Goal: Task Accomplishment & Management: Use online tool/utility

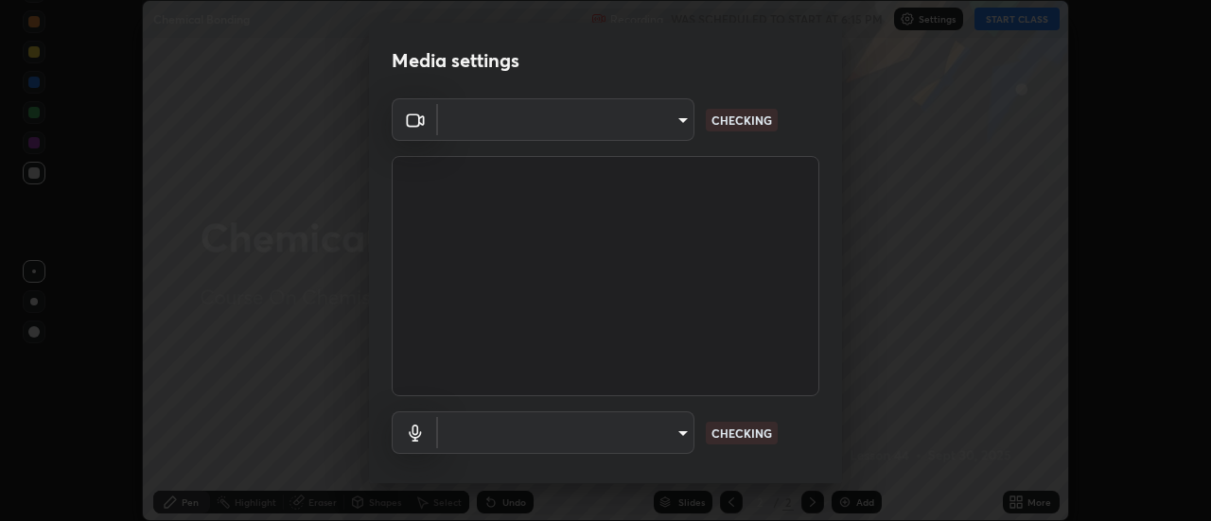
scroll to position [521, 1211]
type input "4825068a70354f6bb8b87b711ec46b654dc523af82fc6d37acb8a926ccdce8f5"
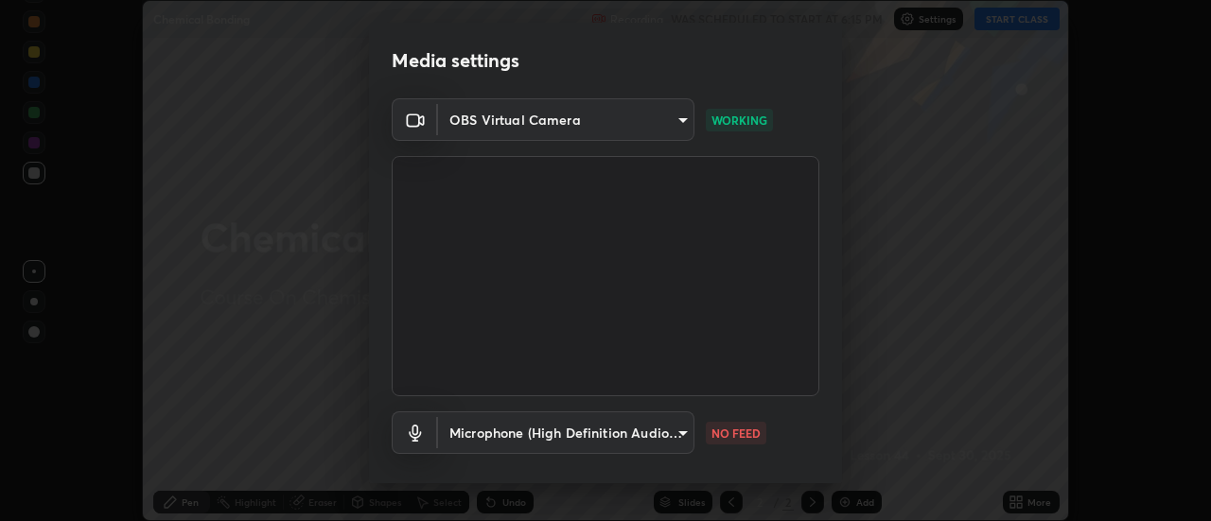
scroll to position [99, 0]
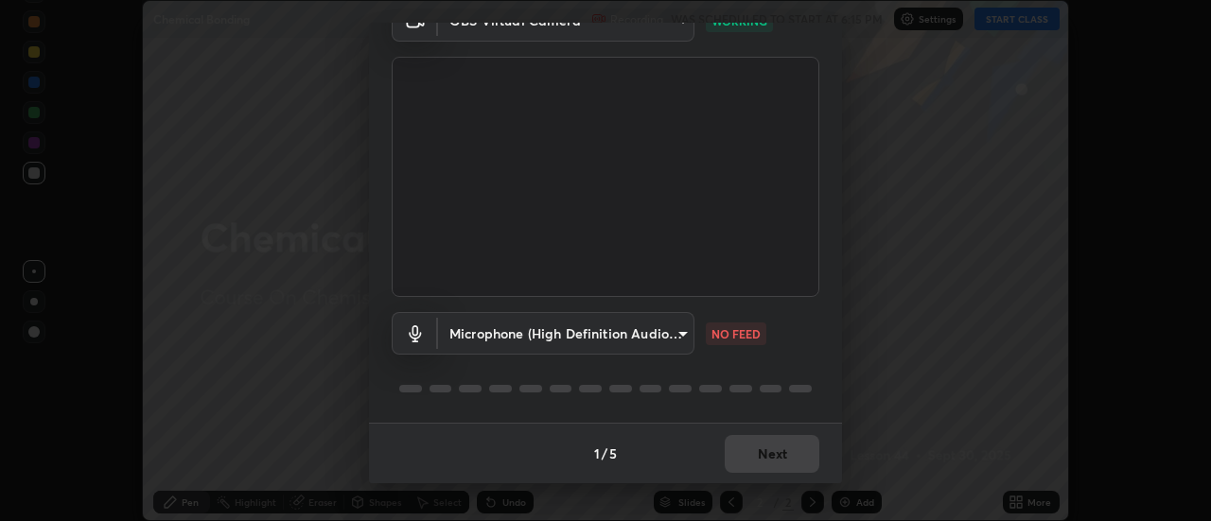
click at [658, 340] on body "Erase all Chemical Bonding Recording WAS SCHEDULED TO START AT 6:15 PM Settings…" at bounding box center [605, 260] width 1211 height 521
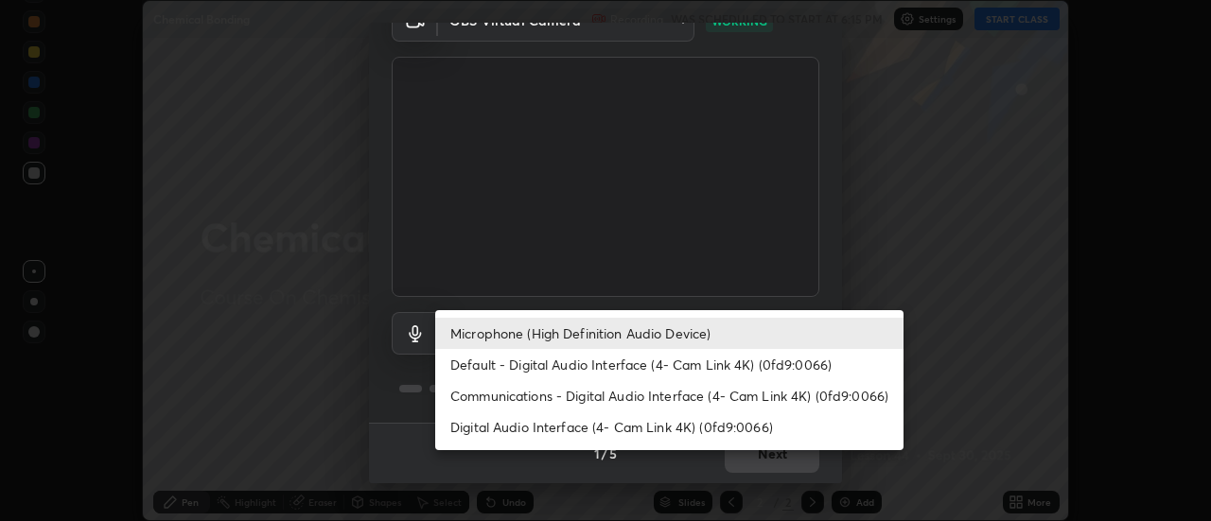
click at [664, 369] on li "Default - Digital Audio Interface (4- Cam Link 4K) (0fd9:0066)" at bounding box center [669, 364] width 468 height 31
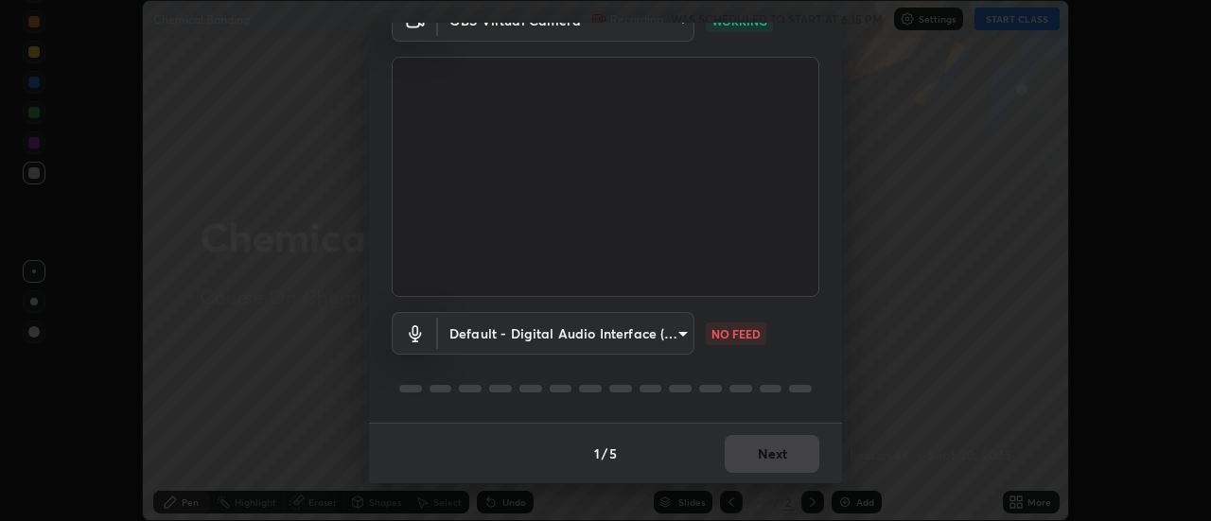
click at [633, 338] on body "Erase all Chemical Bonding Recording WAS SCHEDULED TO START AT 6:15 PM Settings…" at bounding box center [605, 260] width 1211 height 521
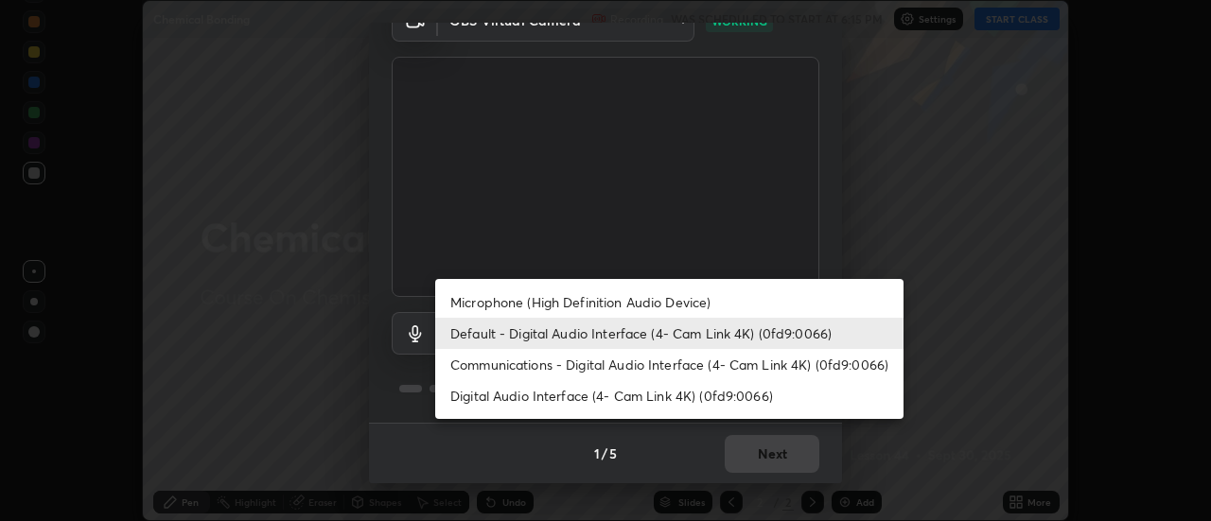
click at [667, 302] on li "Microphone (High Definition Audio Device)" at bounding box center [669, 302] width 468 height 31
type input "b65c06b14c7faa051d685f993ec14b3b84b1815ea69a0656019fd51a5eccf492"
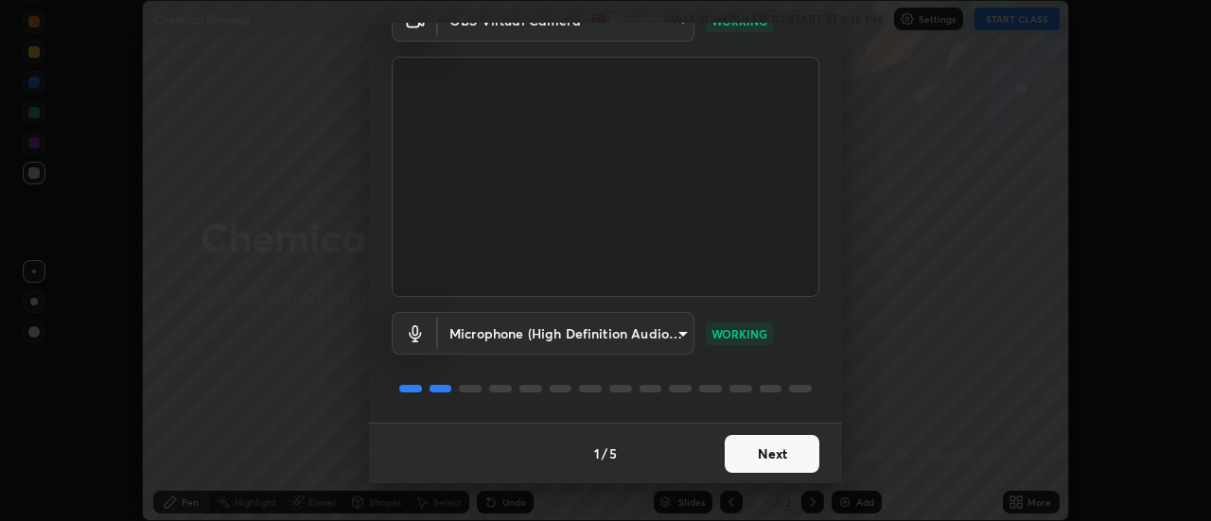
click at [766, 447] on button "Next" at bounding box center [771, 454] width 95 height 38
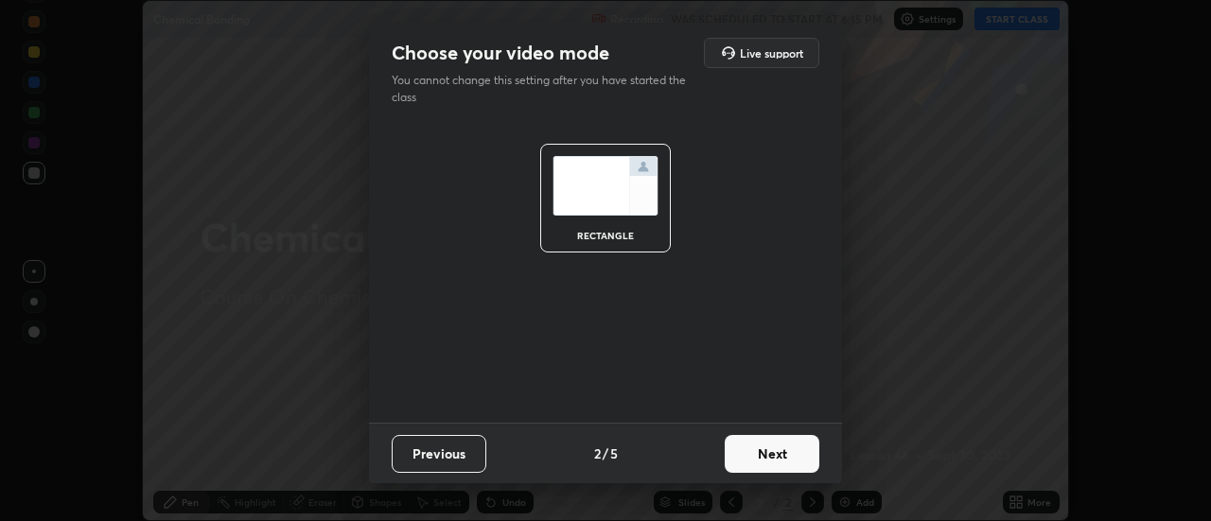
click at [775, 448] on button "Next" at bounding box center [771, 454] width 95 height 38
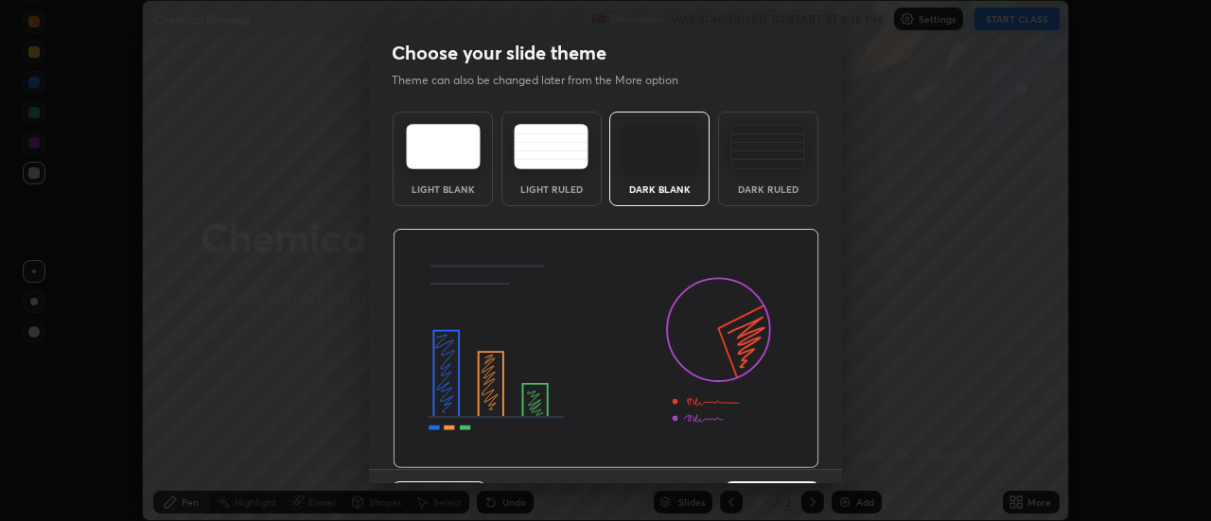
scroll to position [46, 0]
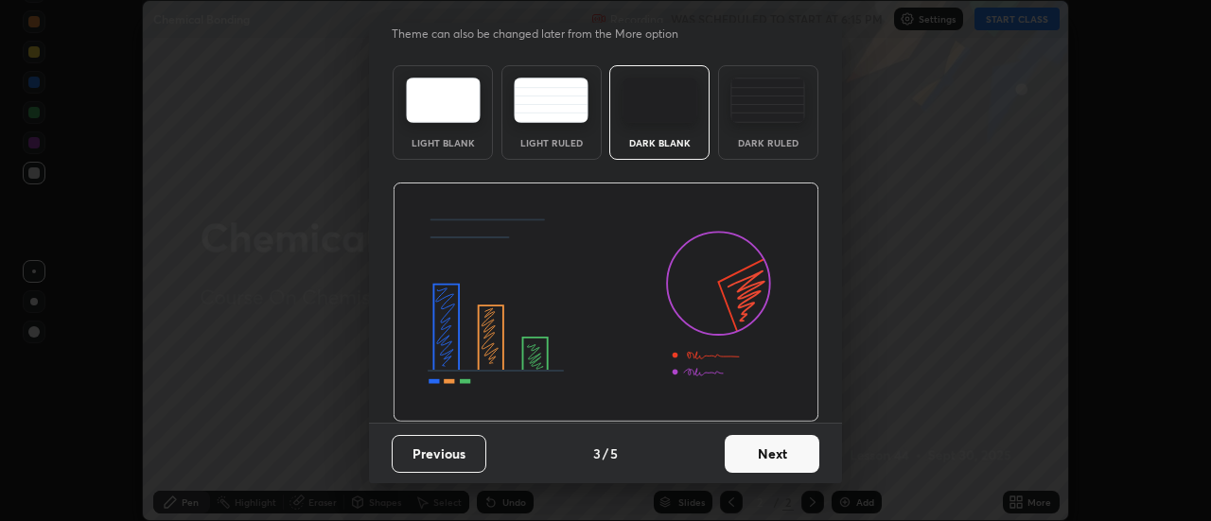
click at [790, 446] on button "Next" at bounding box center [771, 454] width 95 height 38
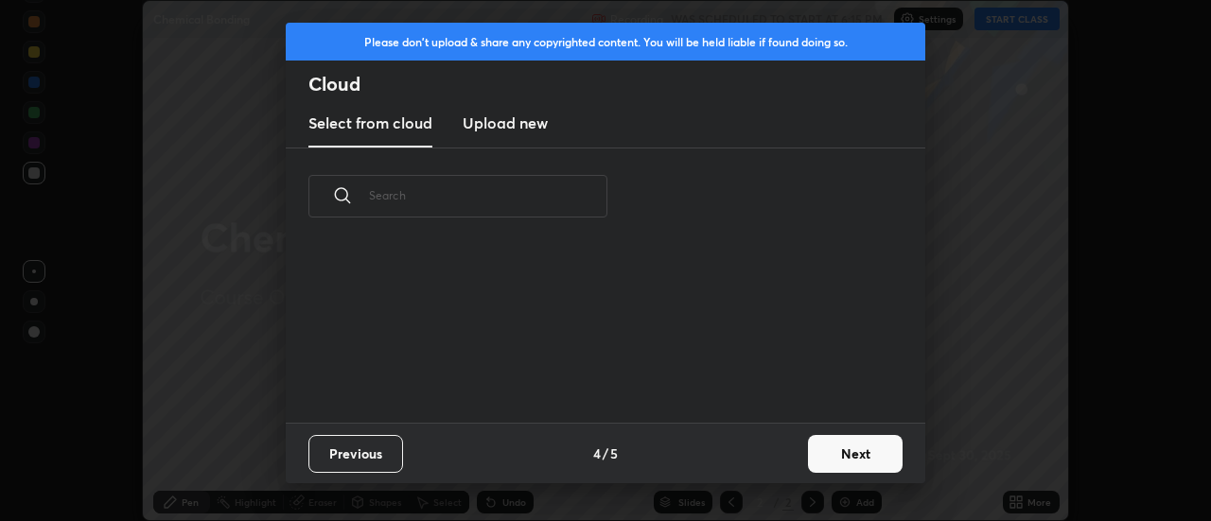
click at [857, 448] on button "Next" at bounding box center [855, 454] width 95 height 38
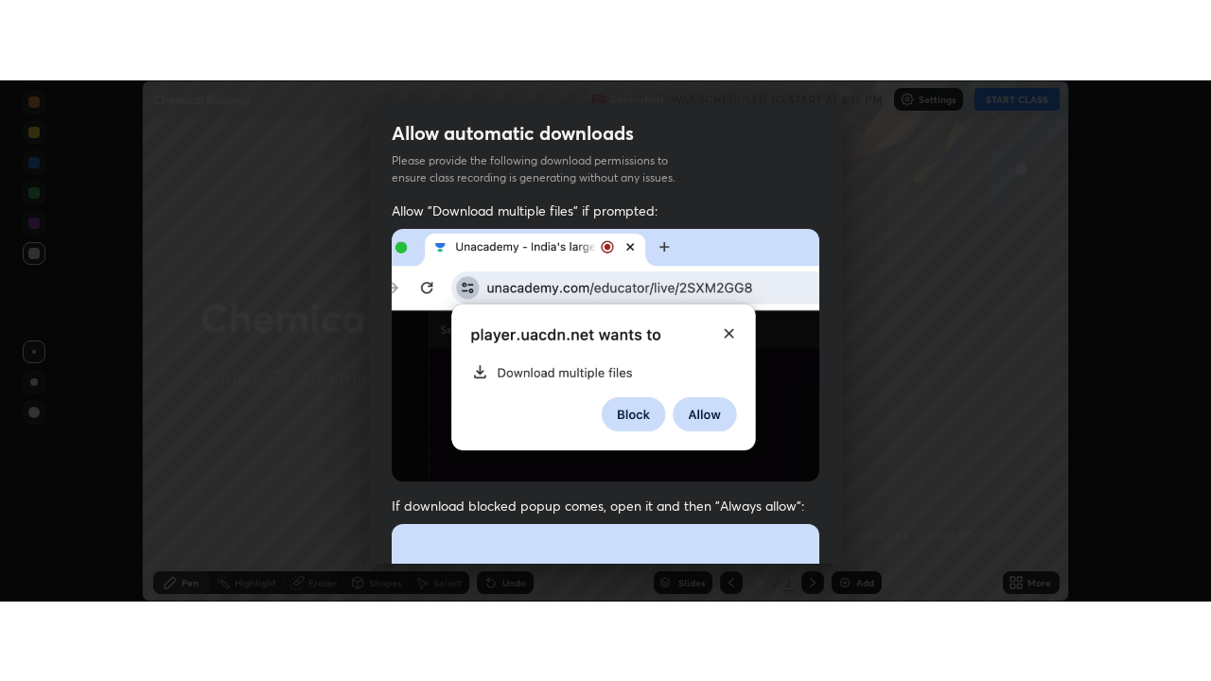
scroll to position [485, 0]
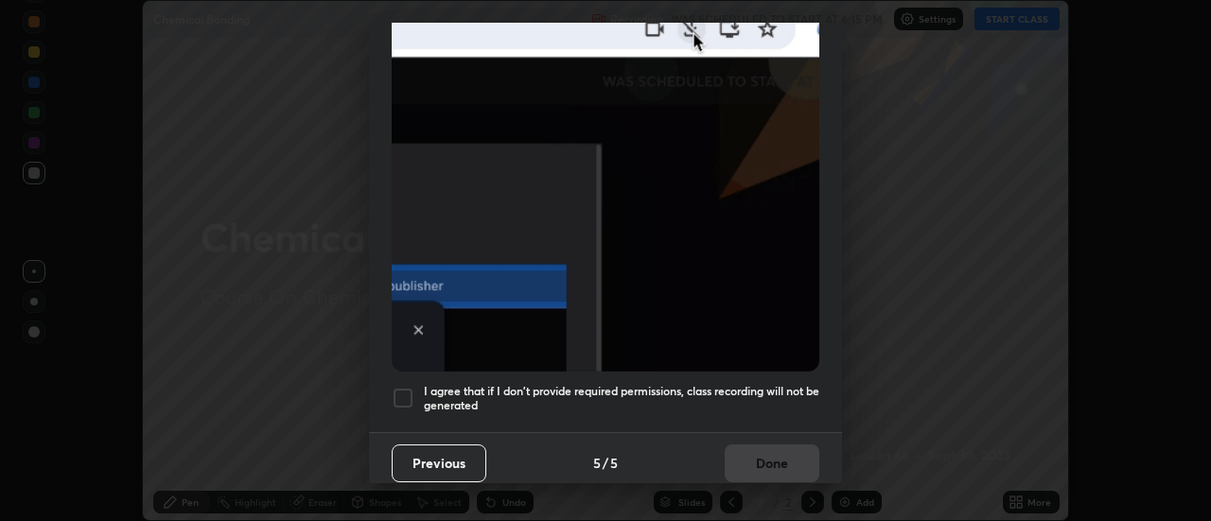
click at [414, 391] on div "I agree that if I don't provide required permissions, class recording will not …" at bounding box center [605, 398] width 427 height 23
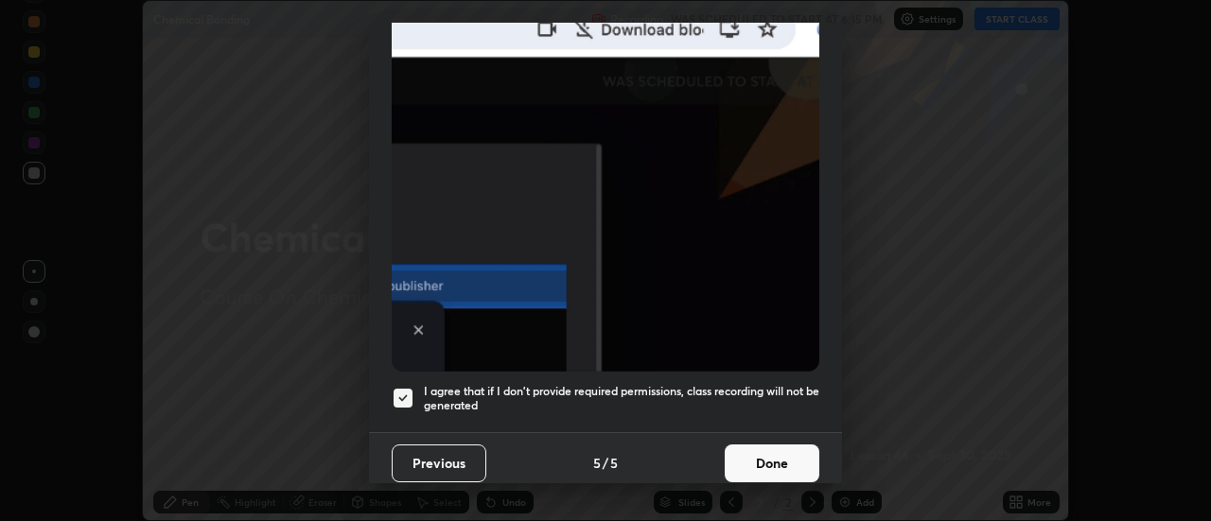
click at [776, 446] on button "Done" at bounding box center [771, 464] width 95 height 38
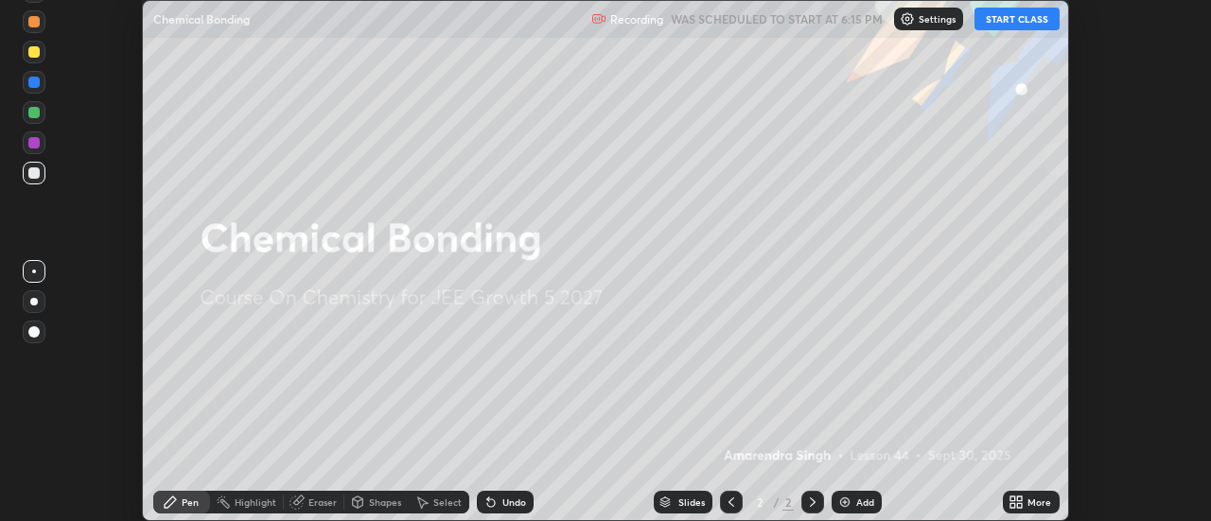
click at [1020, 499] on icon at bounding box center [1020, 499] width 5 height 5
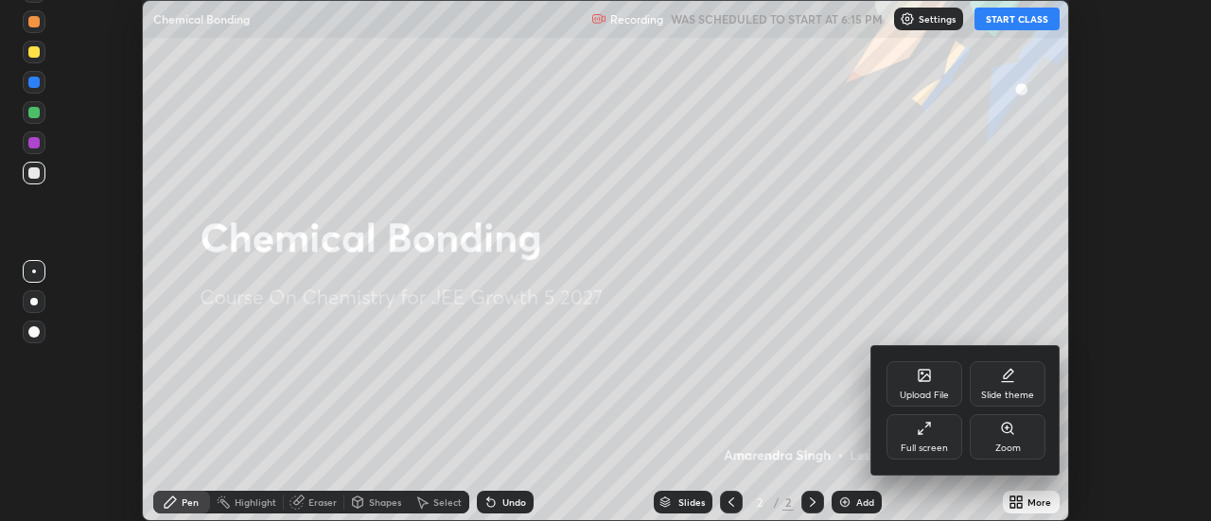
click at [938, 451] on div "Full screen" at bounding box center [923, 448] width 47 height 9
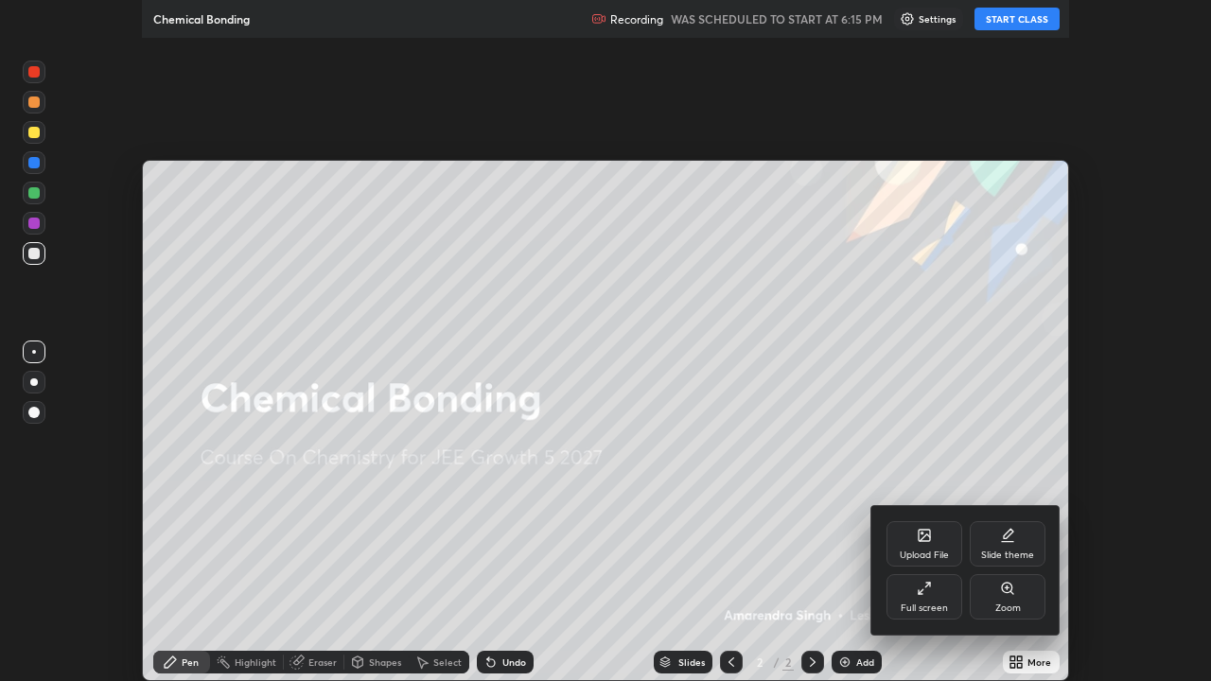
scroll to position [681, 1211]
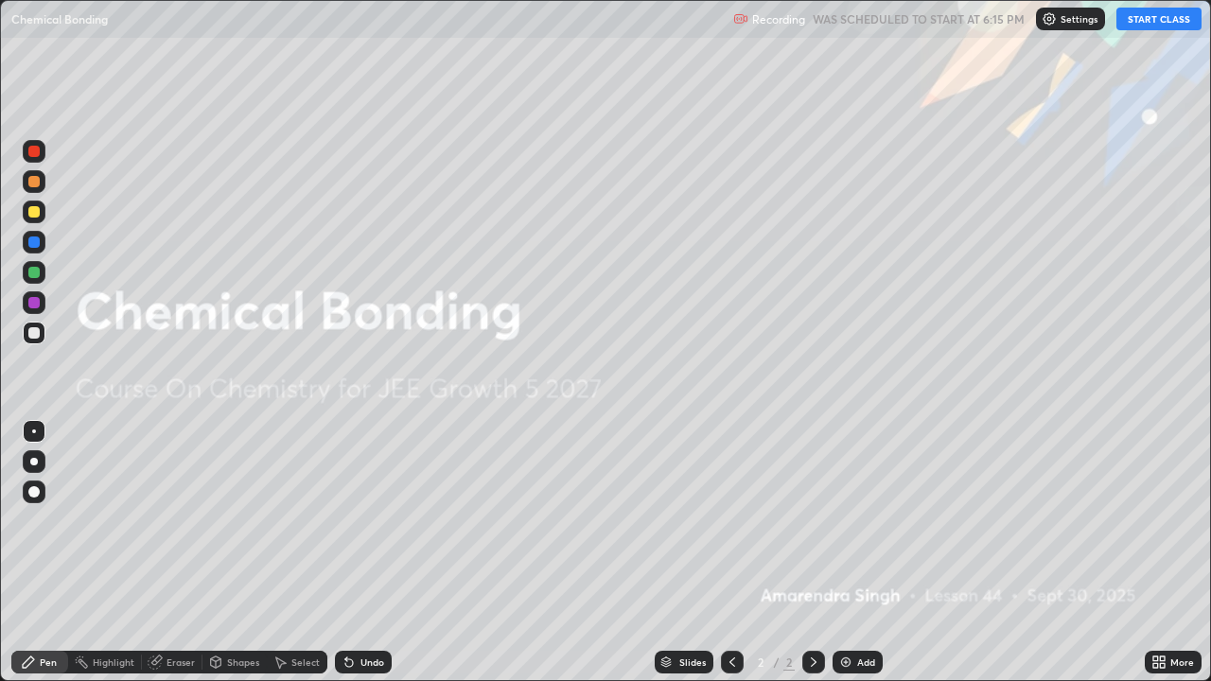
click at [1165, 26] on button "START CLASS" at bounding box center [1158, 19] width 85 height 23
click at [860, 520] on div "Add" at bounding box center [866, 661] width 18 height 9
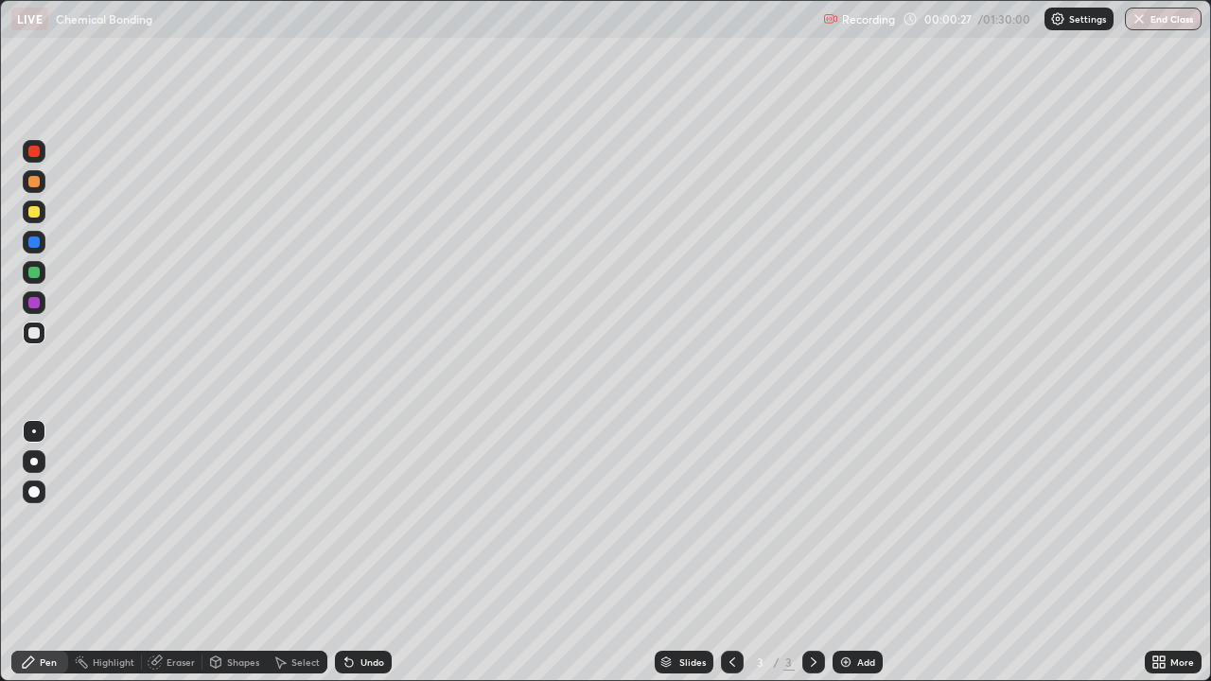
click at [32, 154] on div at bounding box center [33, 151] width 11 height 11
click at [41, 214] on div at bounding box center [34, 212] width 23 height 23
click at [44, 334] on div at bounding box center [34, 333] width 23 height 23
click at [37, 241] on div at bounding box center [33, 241] width 11 height 11
click at [35, 303] on div at bounding box center [33, 302] width 11 height 11
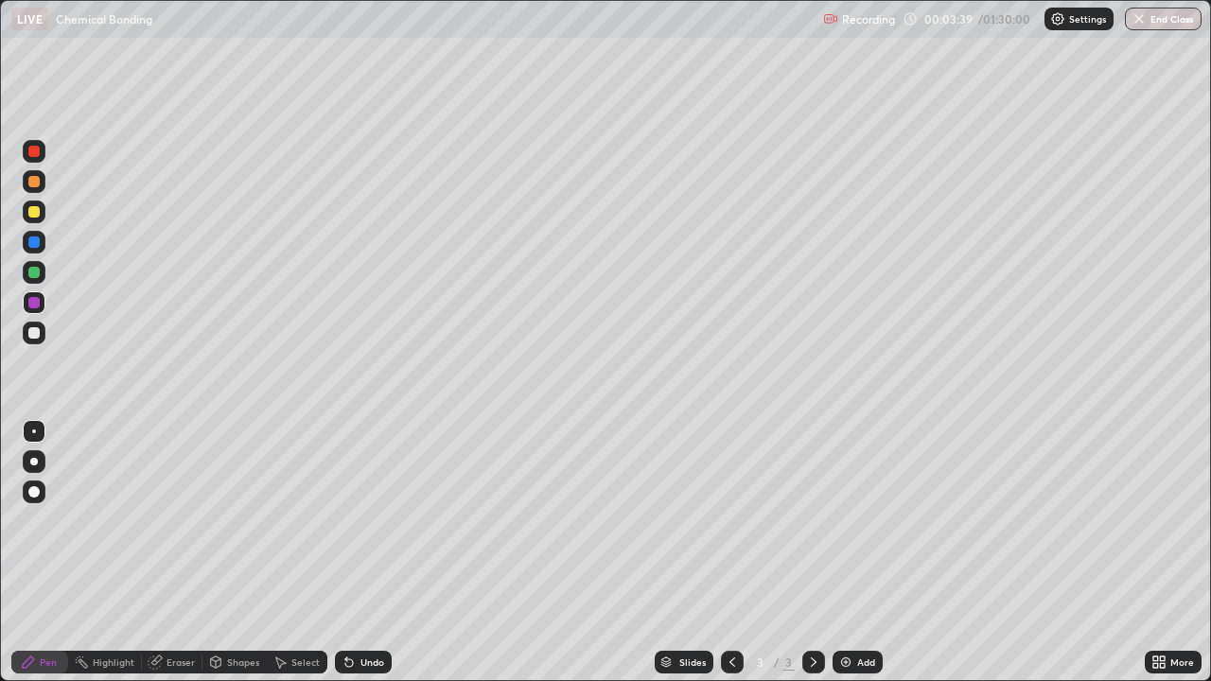
click at [41, 335] on div at bounding box center [34, 333] width 23 height 23
click at [365, 520] on div "Undo" at bounding box center [372, 661] width 24 height 9
click at [381, 520] on div "Undo" at bounding box center [363, 662] width 57 height 23
click at [378, 520] on div "Undo" at bounding box center [372, 661] width 24 height 9
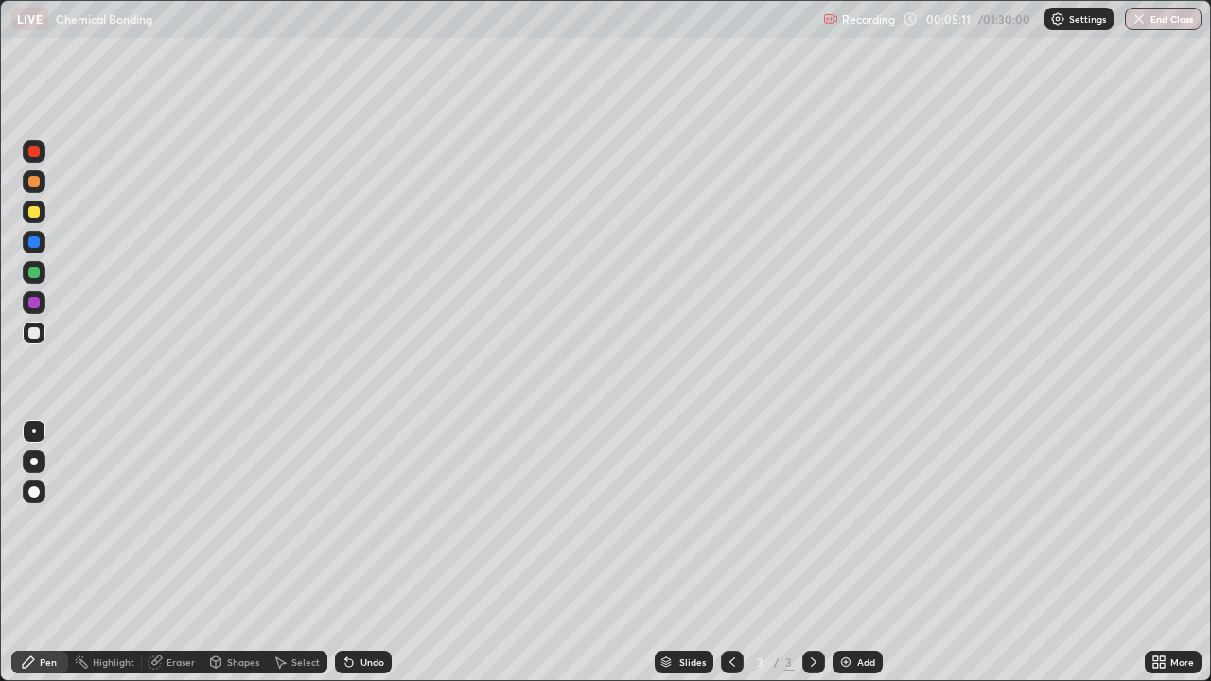
click at [378, 520] on div "Undo" at bounding box center [372, 661] width 24 height 9
click at [381, 520] on div "Undo" at bounding box center [372, 661] width 24 height 9
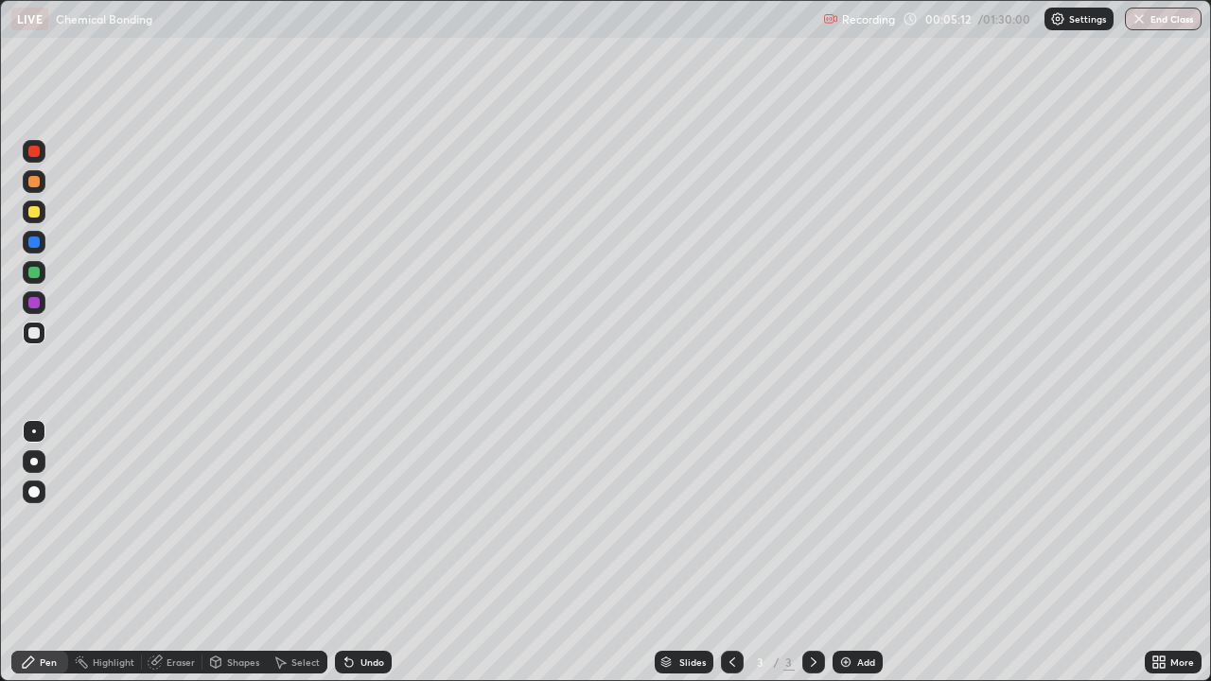
click at [375, 520] on div "Undo" at bounding box center [372, 661] width 24 height 9
click at [373, 520] on div "Undo" at bounding box center [372, 661] width 24 height 9
click at [370, 520] on div "Undo" at bounding box center [372, 661] width 24 height 9
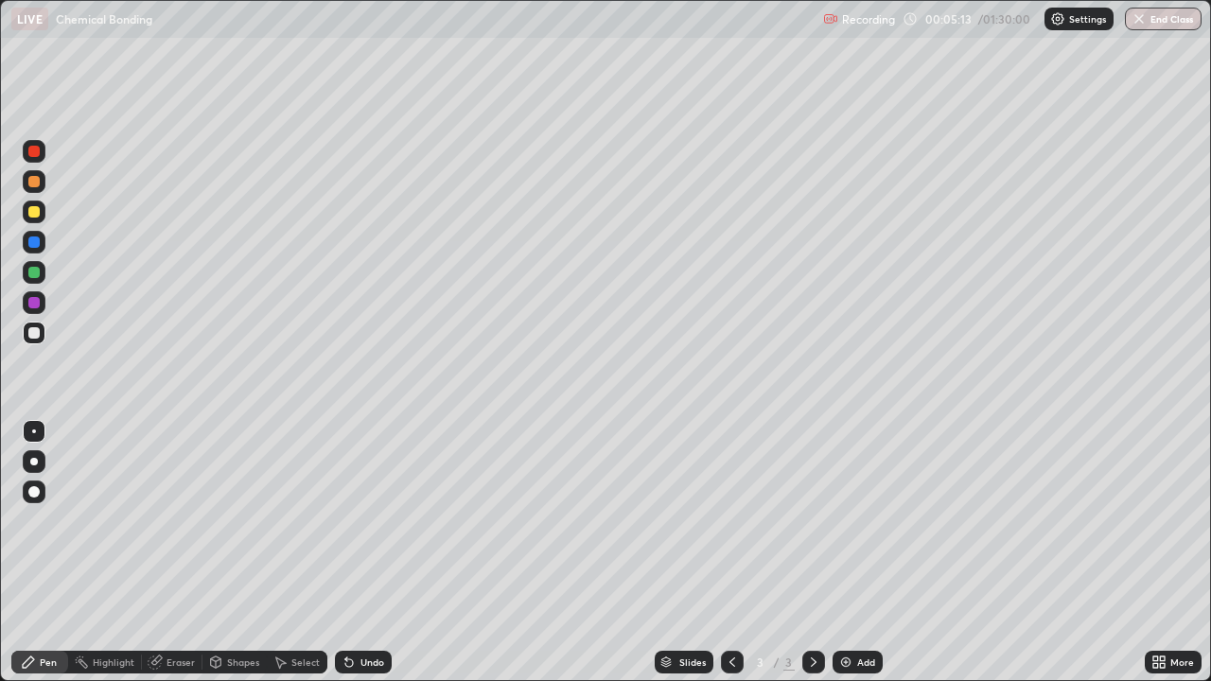
click at [370, 520] on div "Undo" at bounding box center [372, 661] width 24 height 9
click at [374, 520] on div "Undo" at bounding box center [372, 661] width 24 height 9
click at [365, 520] on div "Undo" at bounding box center [372, 661] width 24 height 9
click at [41, 271] on div at bounding box center [34, 272] width 23 height 23
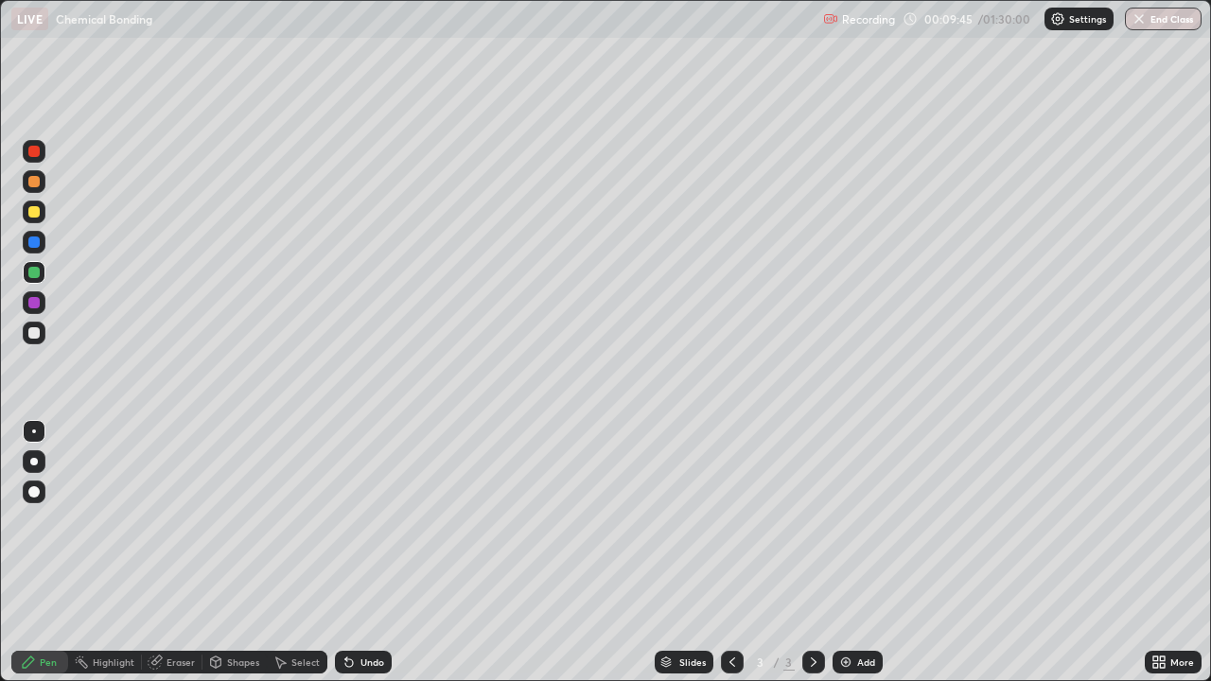
click at [853, 520] on div "Add" at bounding box center [857, 662] width 50 height 23
click at [36, 148] on div at bounding box center [33, 151] width 11 height 11
click at [44, 335] on div at bounding box center [34, 333] width 23 height 23
click at [36, 272] on div at bounding box center [33, 272] width 11 height 11
click at [43, 301] on div at bounding box center [34, 302] width 23 height 23
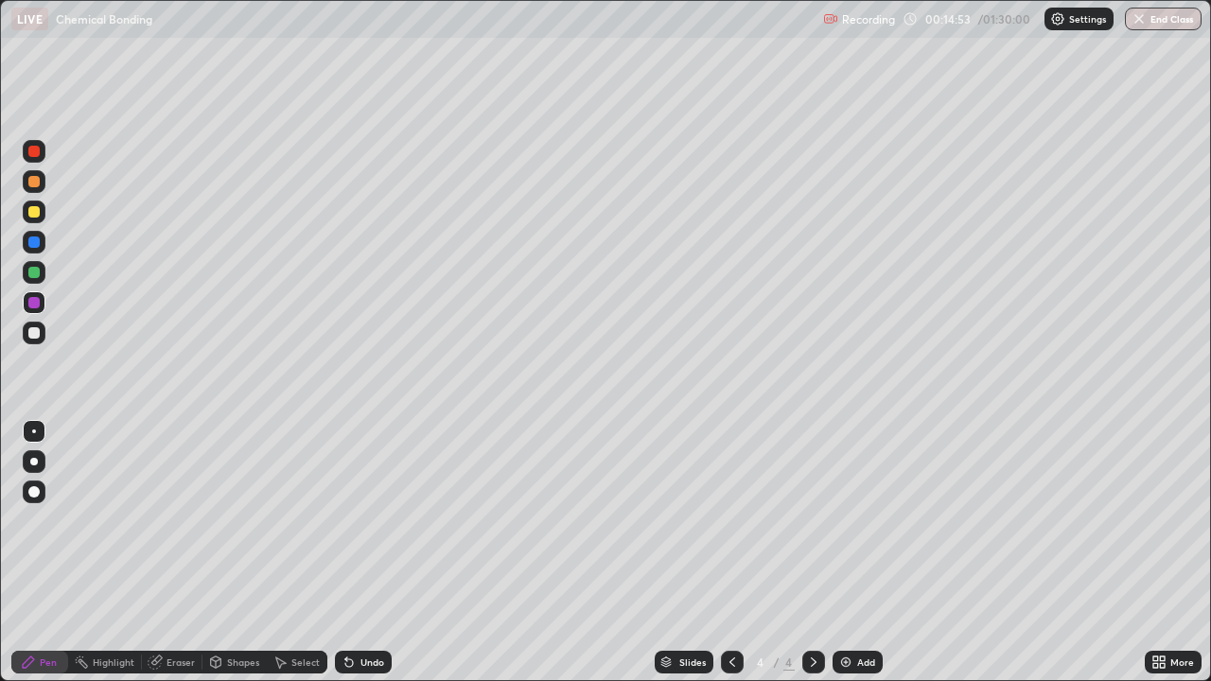
click at [37, 335] on div at bounding box center [33, 332] width 11 height 11
click at [849, 520] on img at bounding box center [845, 661] width 15 height 15
click at [32, 150] on div at bounding box center [33, 151] width 11 height 11
click at [33, 303] on div at bounding box center [33, 302] width 11 height 11
click at [32, 242] on div at bounding box center [33, 241] width 11 height 11
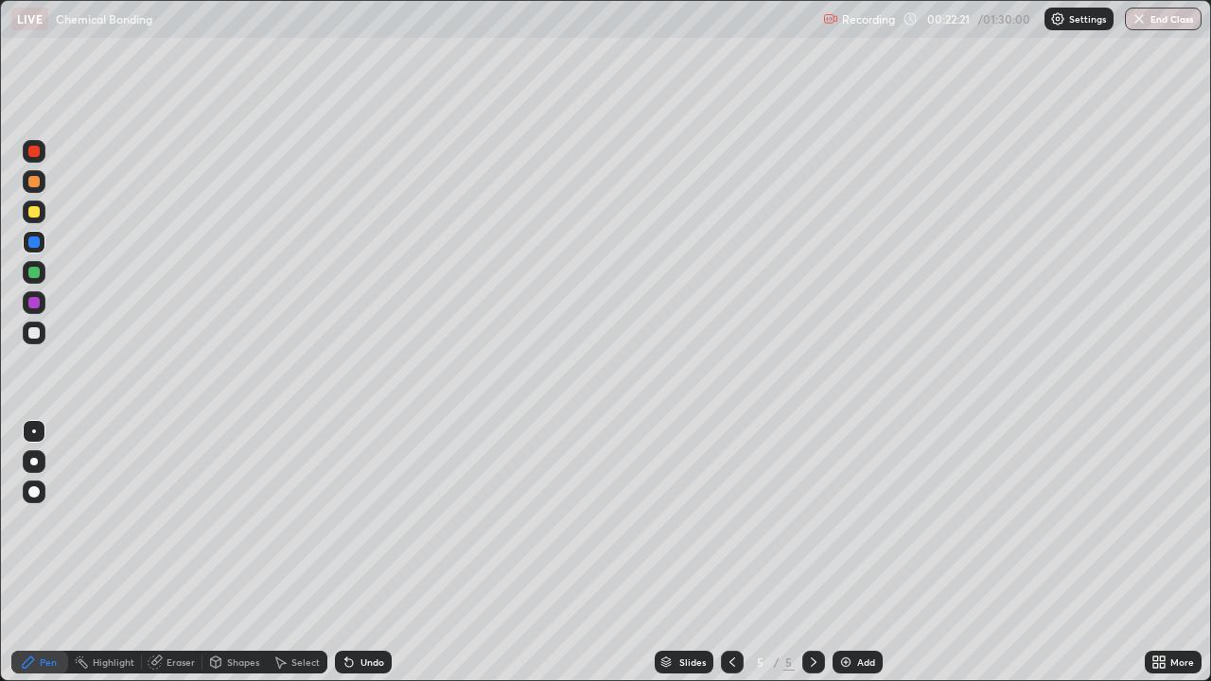
click at [36, 305] on div at bounding box center [33, 302] width 11 height 11
click at [395, 520] on button "Undo" at bounding box center [416, 555] width 55 height 23
click at [38, 332] on div at bounding box center [33, 332] width 11 height 11
click at [356, 520] on div "Undo" at bounding box center [363, 662] width 57 height 23
click at [363, 520] on div "Undo" at bounding box center [363, 662] width 57 height 23
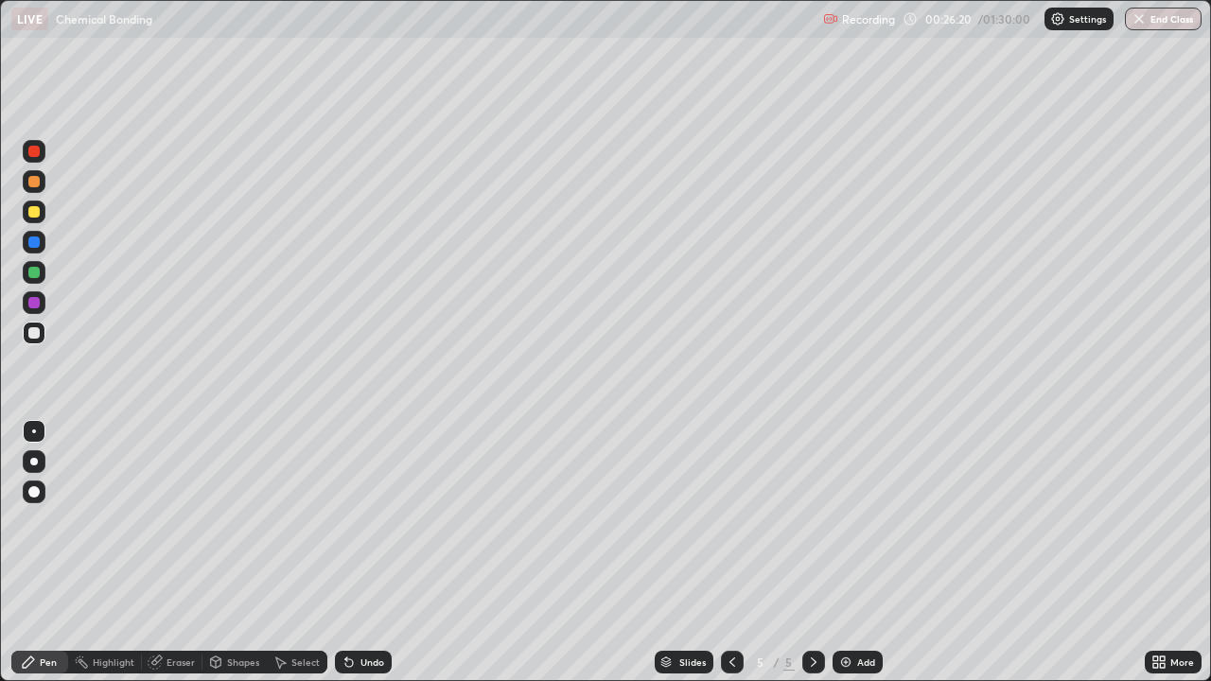
click at [849, 520] on img at bounding box center [845, 661] width 15 height 15
click at [732, 520] on icon at bounding box center [731, 661] width 15 height 15
click at [857, 520] on div "Add" at bounding box center [866, 661] width 18 height 9
click at [35, 242] on div at bounding box center [33, 241] width 11 height 11
click at [35, 304] on div at bounding box center [33, 302] width 11 height 11
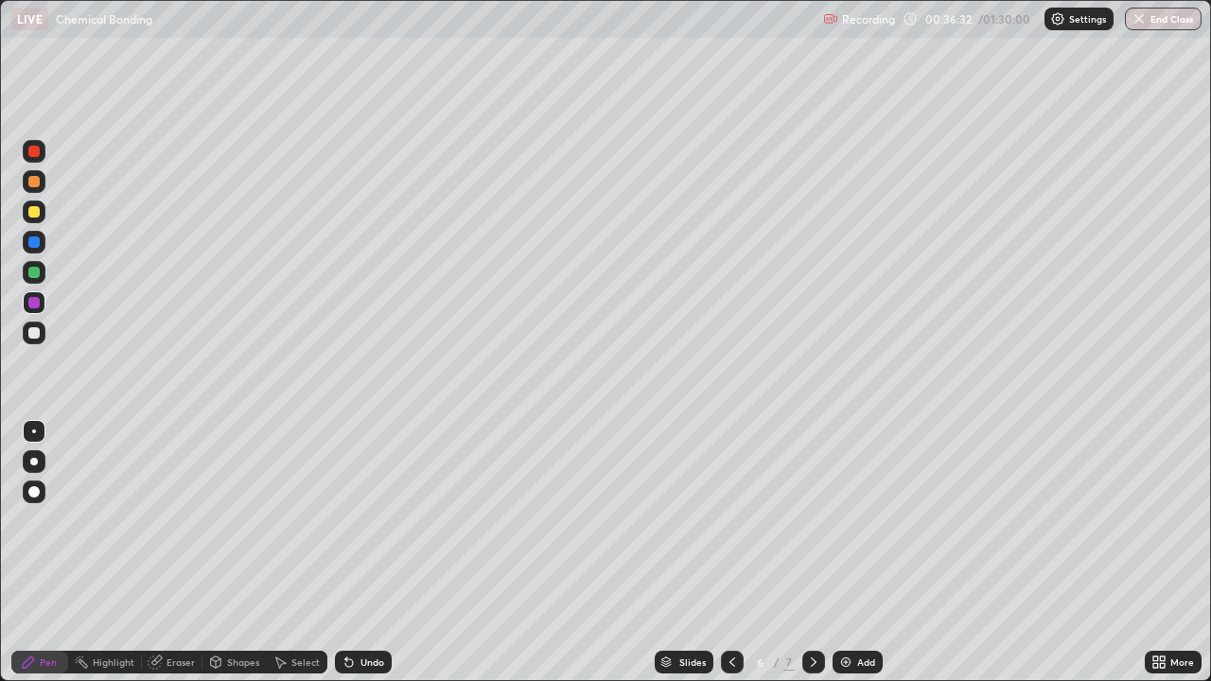
click at [365, 520] on div "Undo" at bounding box center [363, 662] width 57 height 23
click at [29, 218] on div at bounding box center [34, 212] width 23 height 23
click at [840, 520] on img at bounding box center [845, 661] width 15 height 15
click at [41, 335] on div at bounding box center [34, 333] width 23 height 23
click at [35, 272] on div at bounding box center [33, 272] width 11 height 11
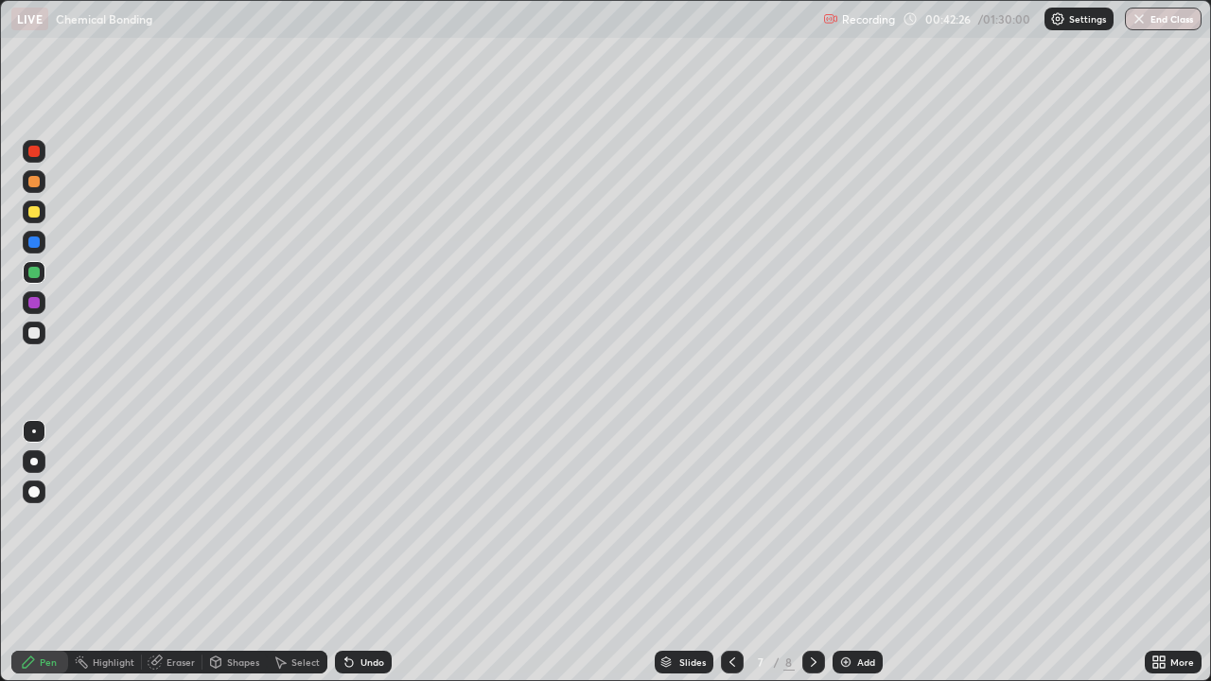
click at [39, 220] on div at bounding box center [34, 212] width 23 height 23
click at [38, 186] on div at bounding box center [34, 181] width 23 height 23
click at [44, 244] on div at bounding box center [34, 242] width 23 height 23
click at [35, 272] on div at bounding box center [33, 272] width 11 height 11
click at [28, 180] on div at bounding box center [33, 181] width 11 height 11
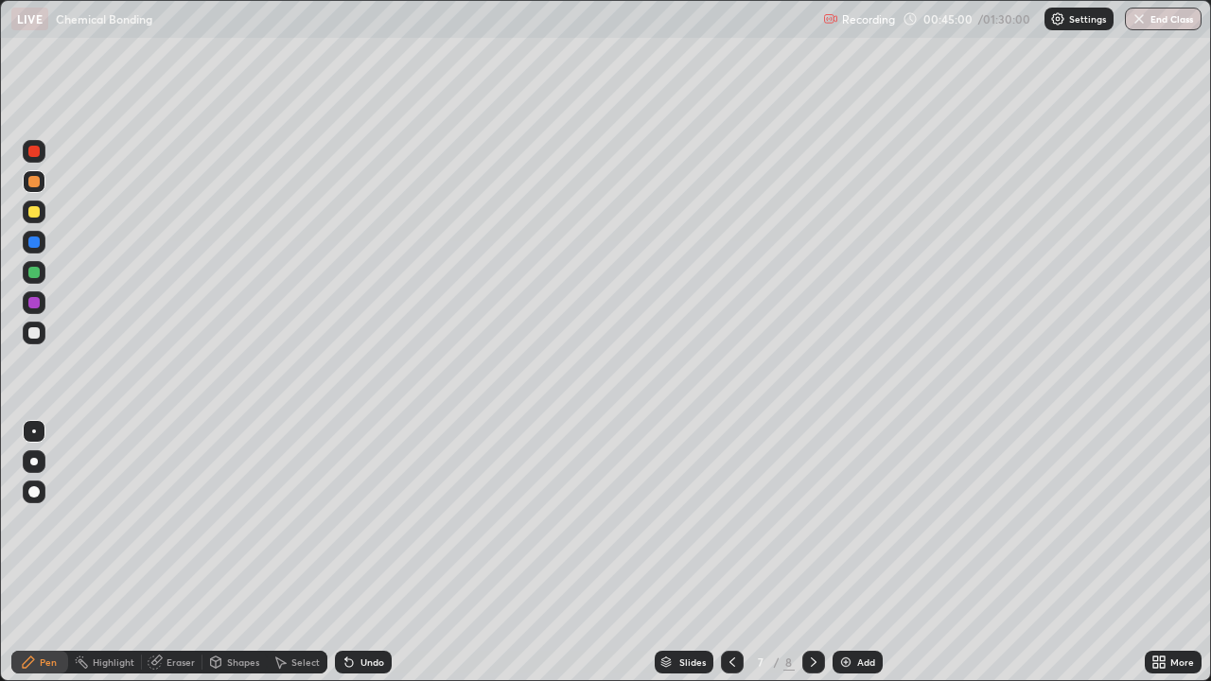
click at [31, 245] on div at bounding box center [33, 241] width 11 height 11
click at [844, 520] on img at bounding box center [845, 661] width 15 height 15
click at [730, 520] on icon at bounding box center [731, 661] width 15 height 15
click at [811, 520] on icon at bounding box center [814, 661] width 6 height 9
click at [38, 304] on div at bounding box center [33, 302] width 11 height 11
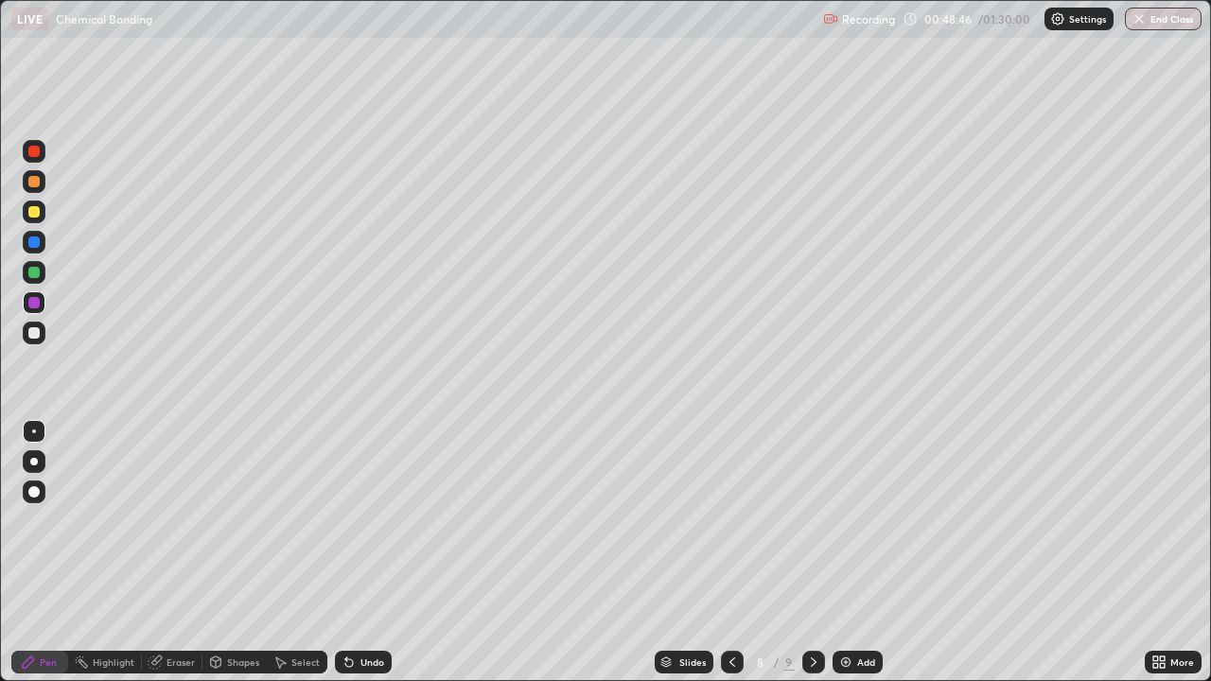
click at [730, 520] on icon at bounding box center [731, 661] width 15 height 15
click at [42, 335] on div at bounding box center [34, 333] width 23 height 23
click at [814, 520] on icon at bounding box center [813, 661] width 15 height 15
click at [734, 520] on icon at bounding box center [731, 661] width 15 height 15
click at [811, 520] on icon at bounding box center [813, 661] width 15 height 15
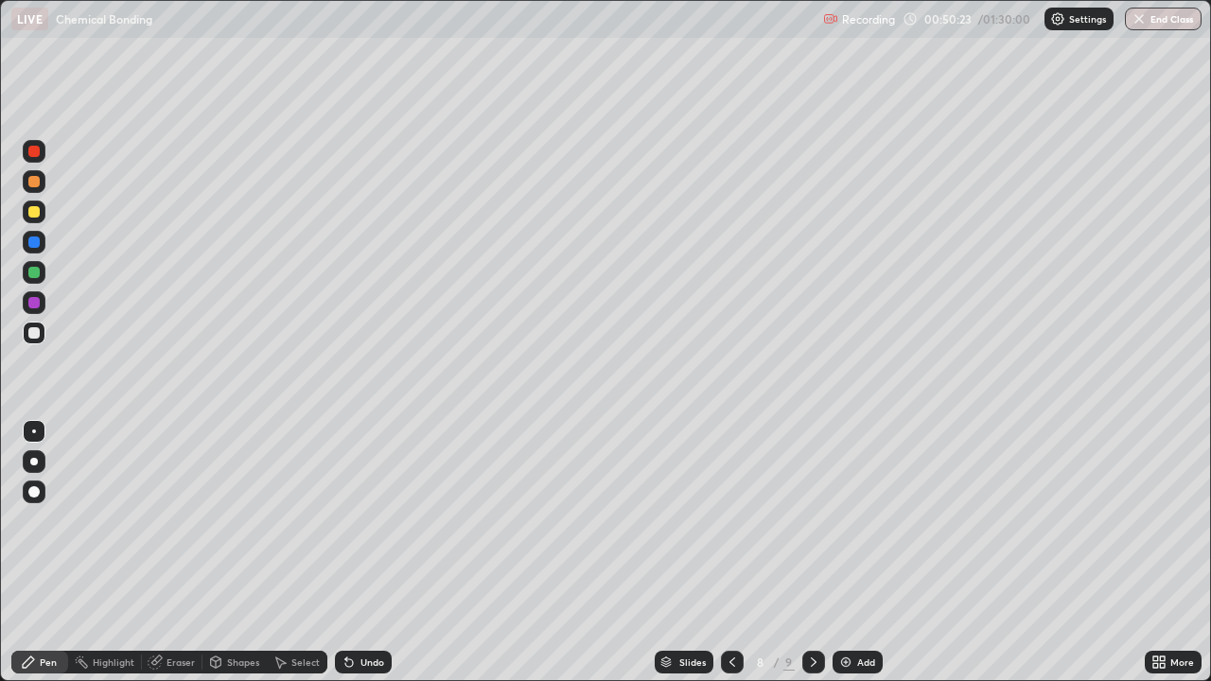
click at [730, 520] on icon at bounding box center [731, 661] width 15 height 15
click at [811, 520] on icon at bounding box center [813, 661] width 15 height 15
click at [730, 520] on icon at bounding box center [731, 661] width 15 height 15
click at [805, 520] on div at bounding box center [813, 662] width 23 height 23
click at [729, 520] on icon at bounding box center [731, 661] width 15 height 15
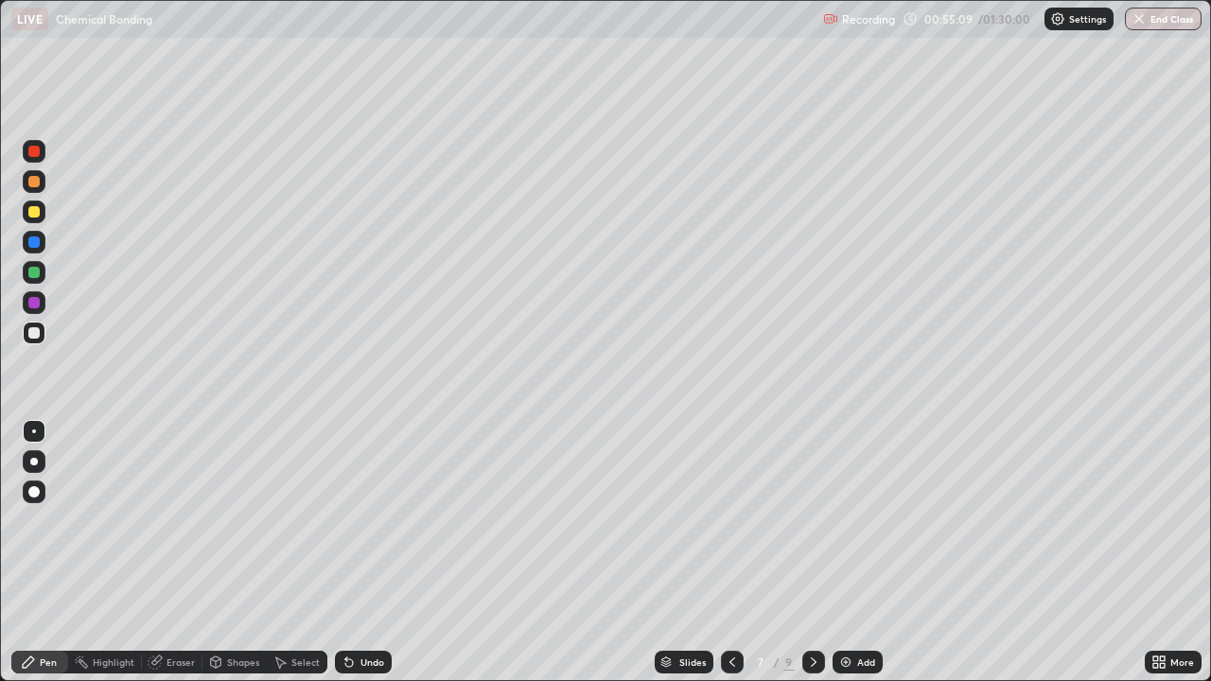
click at [815, 520] on div at bounding box center [813, 662] width 23 height 23
click at [722, 520] on div at bounding box center [732, 662] width 23 height 23
click at [809, 520] on icon at bounding box center [813, 661] width 15 height 15
click at [860, 520] on div "Add" at bounding box center [866, 661] width 18 height 9
click at [361, 520] on div "Undo" at bounding box center [363, 662] width 57 height 23
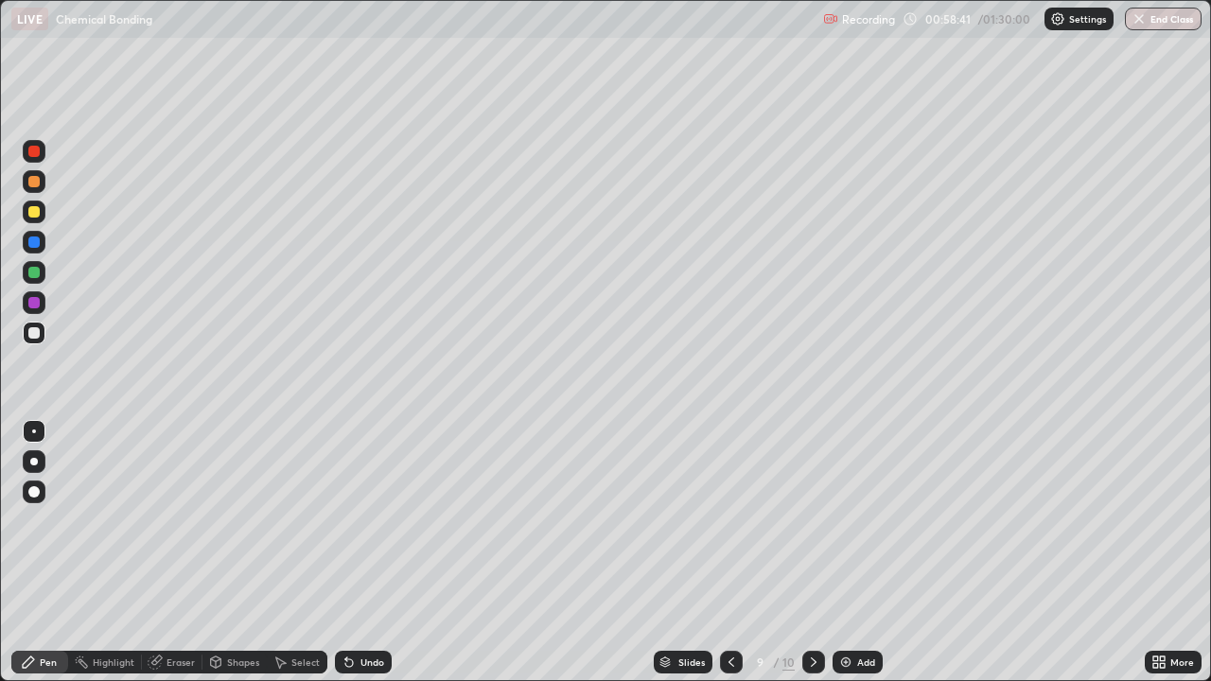
click at [364, 520] on div "Undo" at bounding box center [372, 661] width 24 height 9
click at [356, 520] on div "Undo" at bounding box center [363, 662] width 57 height 23
click at [41, 302] on div at bounding box center [34, 302] width 23 height 23
click at [354, 520] on div "Undo" at bounding box center [363, 662] width 57 height 23
click at [342, 520] on div "Undo" at bounding box center [363, 662] width 57 height 23
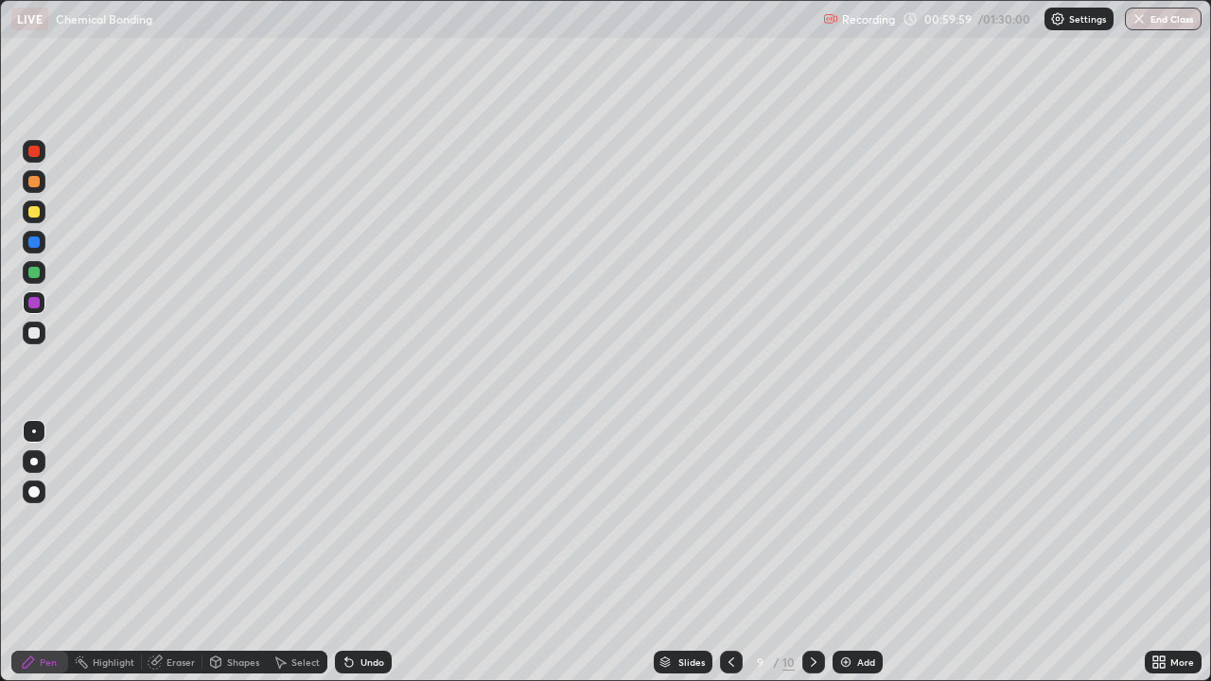
click at [342, 520] on div "Undo" at bounding box center [363, 662] width 57 height 23
click at [353, 520] on icon at bounding box center [348, 661] width 15 height 15
click at [378, 520] on div "Undo" at bounding box center [372, 661] width 24 height 9
click at [28, 246] on div at bounding box center [33, 241] width 11 height 11
click at [818, 520] on icon at bounding box center [813, 661] width 15 height 15
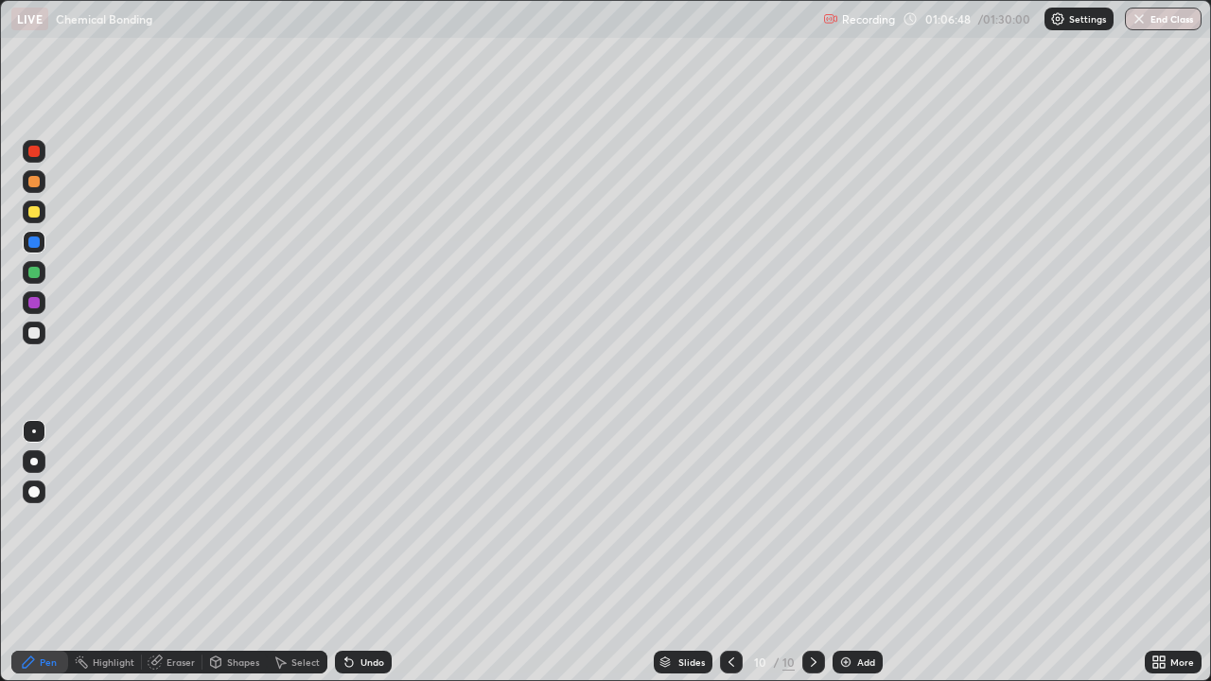
click at [858, 520] on div "Add" at bounding box center [866, 661] width 18 height 9
click at [30, 148] on div at bounding box center [33, 151] width 11 height 11
click at [37, 306] on div at bounding box center [33, 302] width 11 height 11
click at [37, 330] on div at bounding box center [33, 332] width 11 height 11
click at [26, 217] on div at bounding box center [34, 212] width 23 height 23
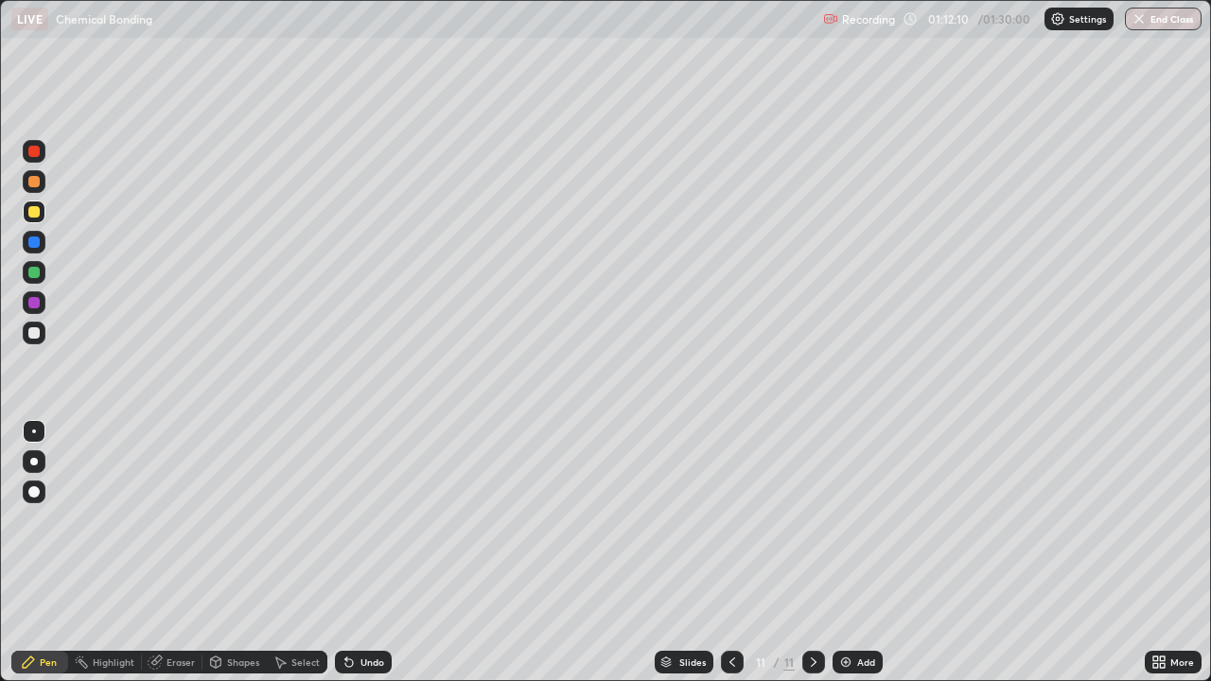
click at [276, 520] on icon at bounding box center [281, 662] width 10 height 11
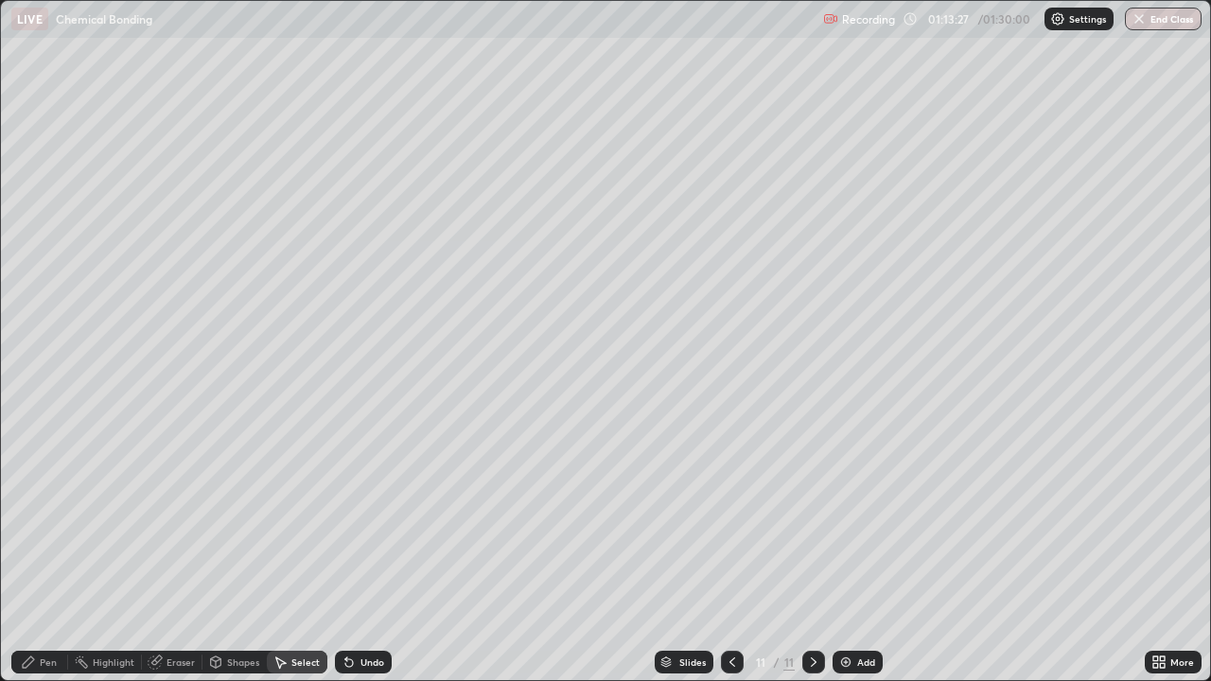
click at [184, 471] on div "0 ° Undo Copy Duplicate Duplicate to new slide Delete" at bounding box center [605, 340] width 1209 height 679
click at [249, 520] on div "0 ° Undo Copy Duplicate Duplicate to new slide Delete" at bounding box center [605, 340] width 1209 height 679
click at [750, 520] on div "0 ° Undo Copy Duplicate Duplicate to new slide Delete" at bounding box center [605, 340] width 1209 height 679
click at [998, 520] on div "0 ° Undo Copy Duplicate Duplicate to new slide Delete" at bounding box center [605, 340] width 1209 height 679
click at [57, 520] on div "Pen" at bounding box center [39, 662] width 57 height 23
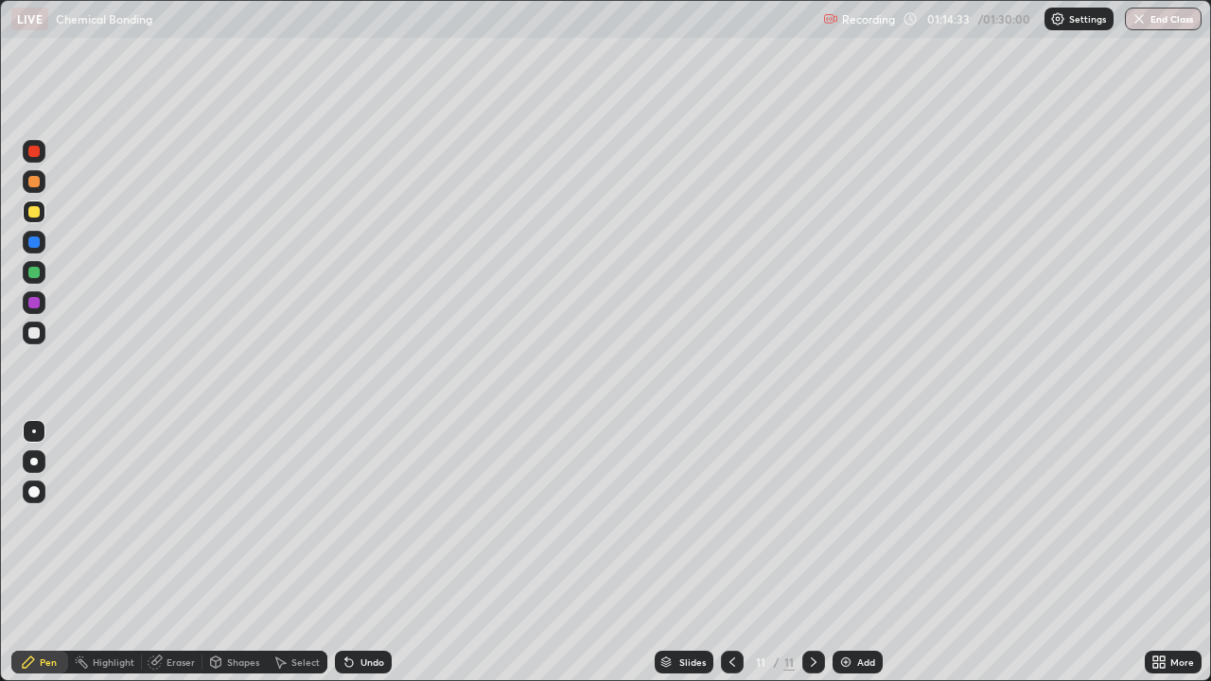
click at [868, 520] on div "Add" at bounding box center [866, 661] width 18 height 9
click at [32, 301] on div at bounding box center [33, 302] width 11 height 11
click at [34, 271] on div at bounding box center [33, 272] width 11 height 11
click at [359, 520] on div "Undo" at bounding box center [363, 662] width 57 height 23
click at [31, 337] on div at bounding box center [33, 332] width 11 height 11
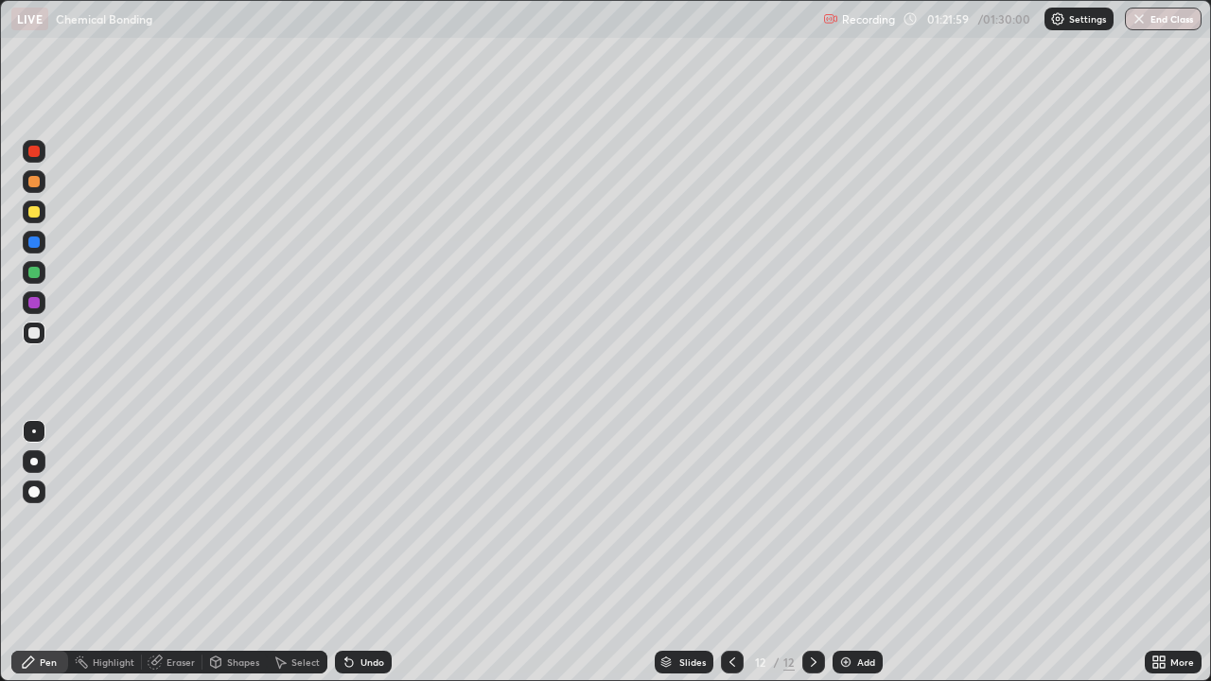
click at [368, 520] on div "Undo" at bounding box center [372, 661] width 24 height 9
click at [370, 520] on div "Undo" at bounding box center [372, 661] width 24 height 9
click at [1151, 24] on button "End Class" at bounding box center [1163, 19] width 77 height 23
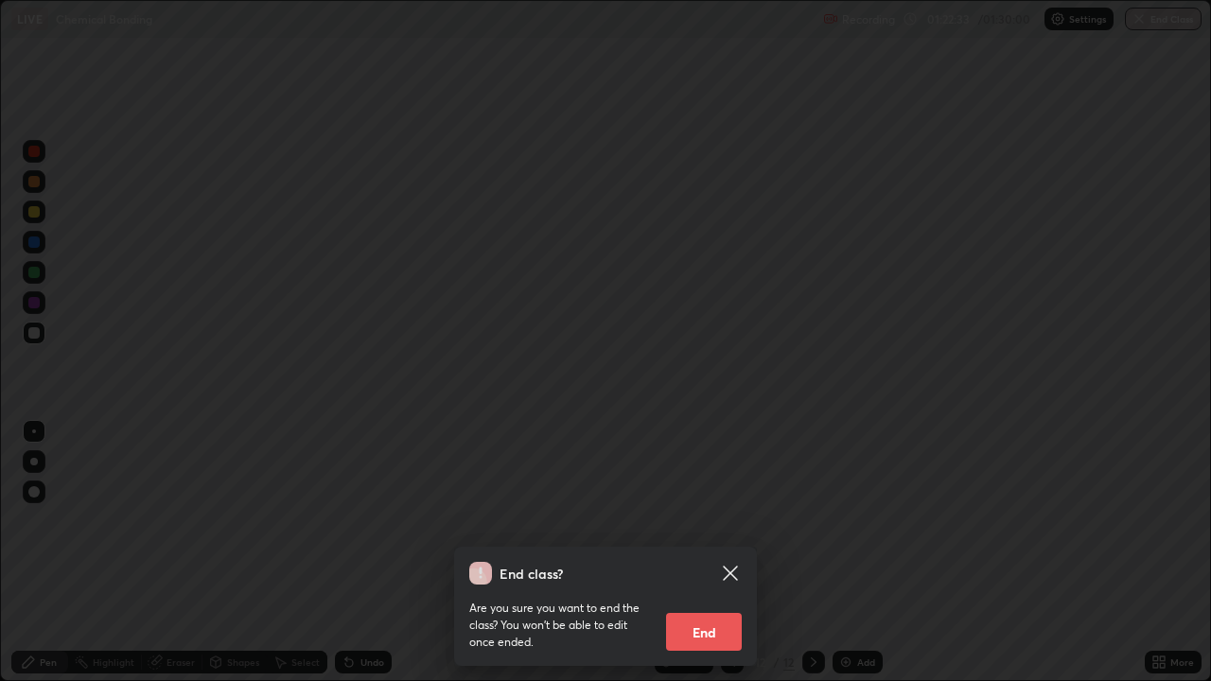
click at [715, 520] on button "End" at bounding box center [704, 632] width 76 height 38
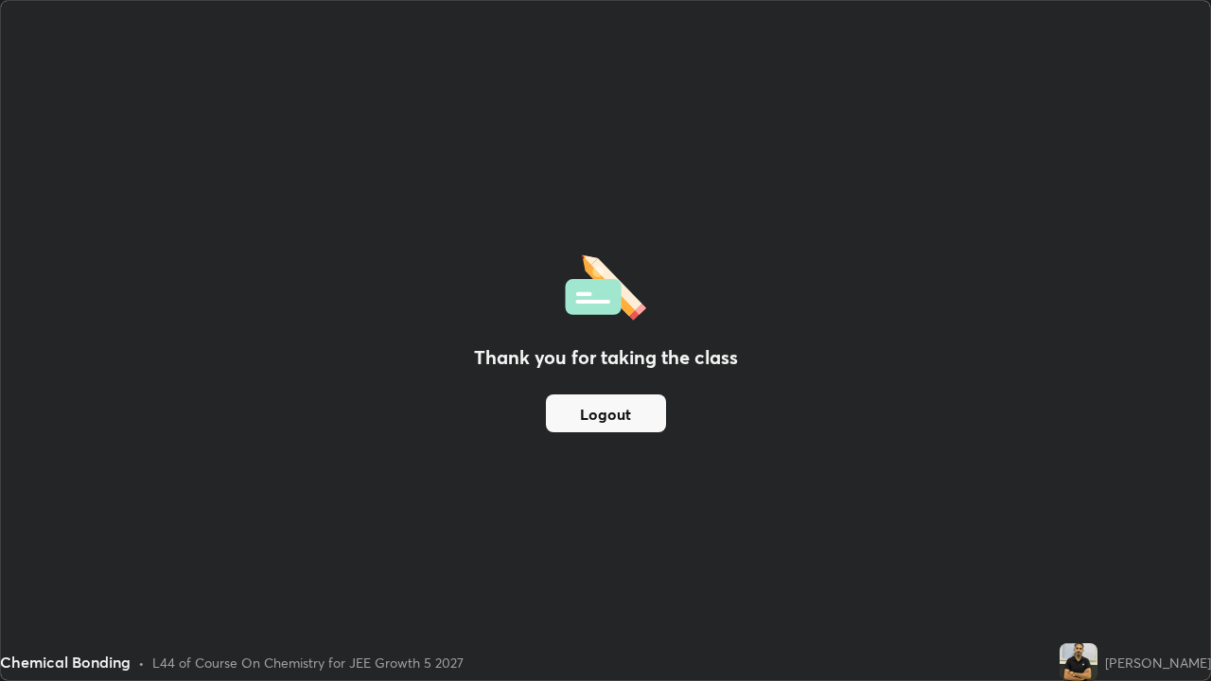
click at [630, 413] on button "Logout" at bounding box center [606, 413] width 120 height 38
